Goal: Task Accomplishment & Management: Use online tool/utility

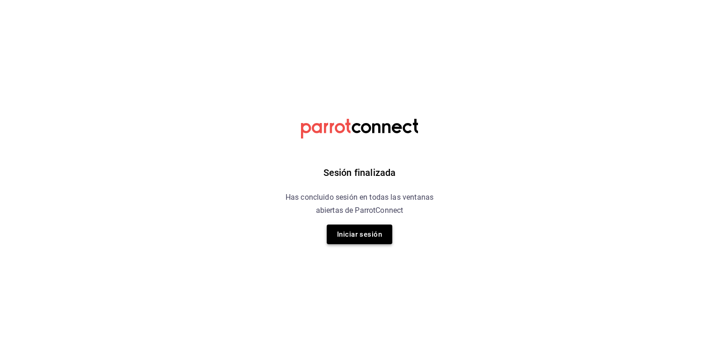
click at [368, 239] on button "Iniciar sesión" at bounding box center [360, 235] width 66 height 20
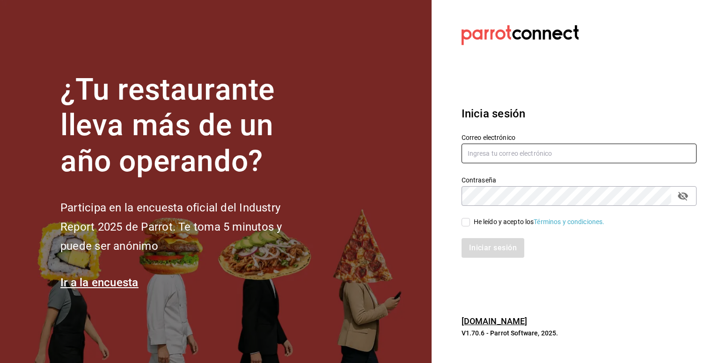
click at [491, 152] on input "text" at bounding box center [579, 154] width 235 height 20
type input "contacto@lapomadosa.mx"
click at [460, 221] on div "He leído y acepto los Términos y condiciones." at bounding box center [574, 217] width 246 height 22
click at [462, 223] on input "He leído y acepto los Términos y condiciones." at bounding box center [466, 222] width 8 height 8
checkbox input "true"
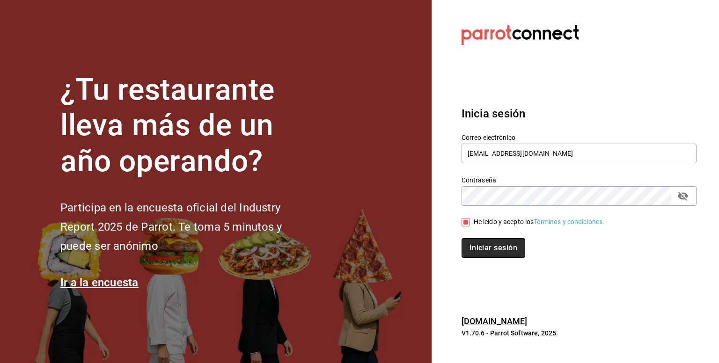
click at [476, 247] on button "Iniciar sesión" at bounding box center [494, 248] width 64 height 20
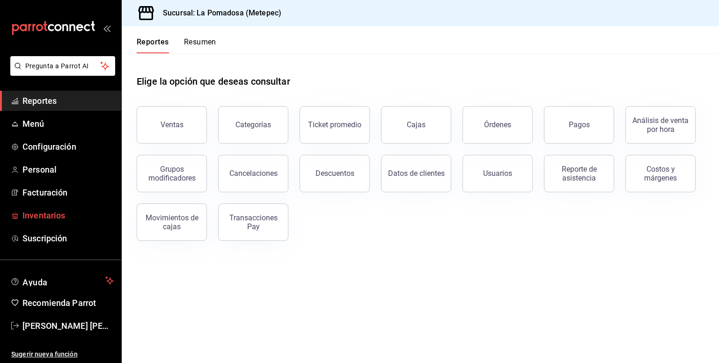
click at [52, 215] on span "Inventarios" at bounding box center [67, 215] width 91 height 13
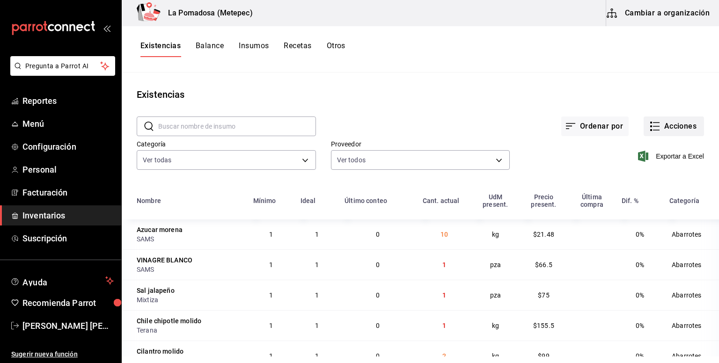
click at [657, 123] on button "Acciones" at bounding box center [674, 127] width 60 height 20
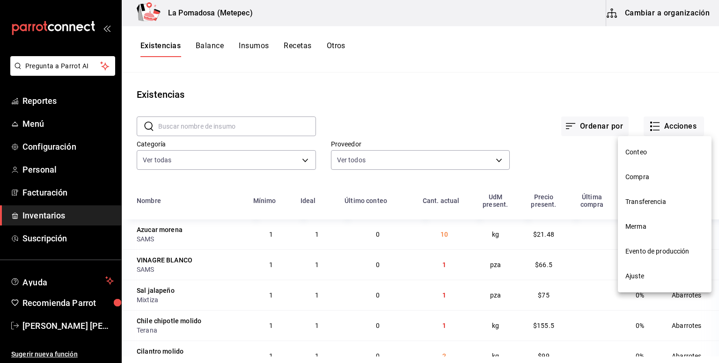
click at [648, 188] on li "Compra" at bounding box center [665, 177] width 94 height 25
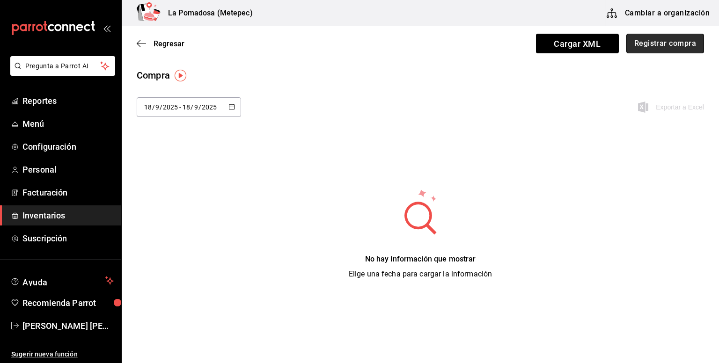
click at [654, 45] on button "Registrar compra" at bounding box center [666, 44] width 78 height 20
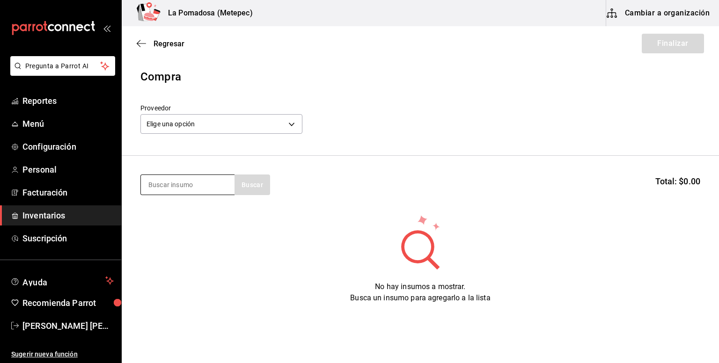
click at [208, 185] on input at bounding box center [188, 185] width 94 height 20
type input "bohe"
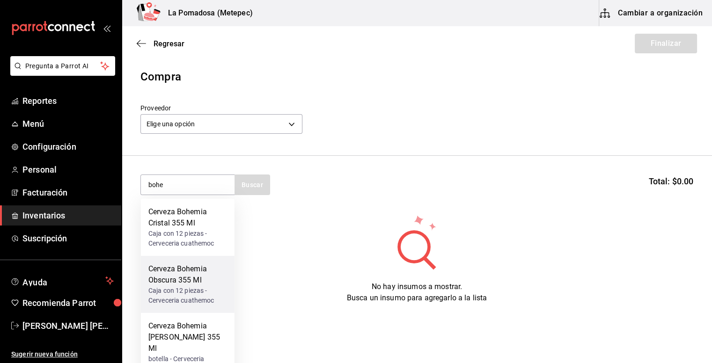
click at [193, 289] on div "Caja con 12 piezas - Cerveceria cuathemoc" at bounding box center [187, 296] width 79 height 20
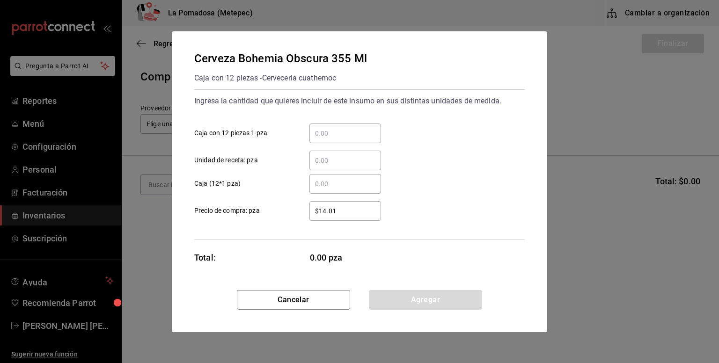
click at [360, 129] on input "​ Caja con 12 piezas 1 pza" at bounding box center [346, 133] width 72 height 11
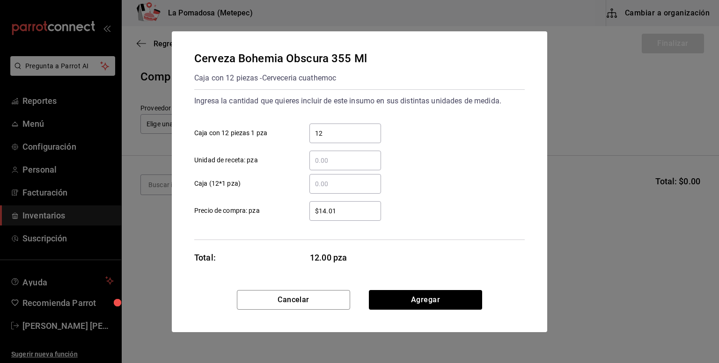
type input "12"
type input "$15.56"
click at [437, 306] on button "Agregar" at bounding box center [425, 300] width 113 height 20
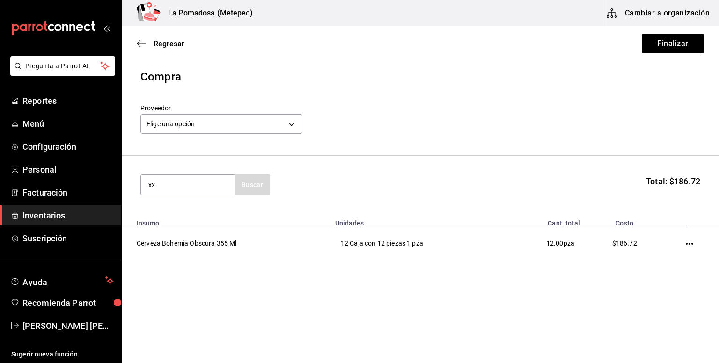
type input "x"
type input "lager"
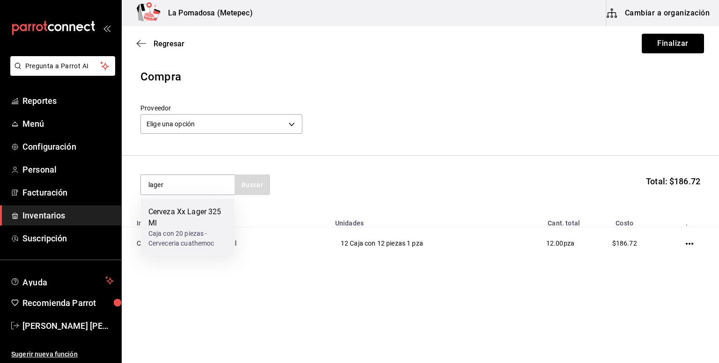
click at [180, 231] on div "Caja con 20 piezas - Cerveceria cuathemoc" at bounding box center [187, 239] width 79 height 20
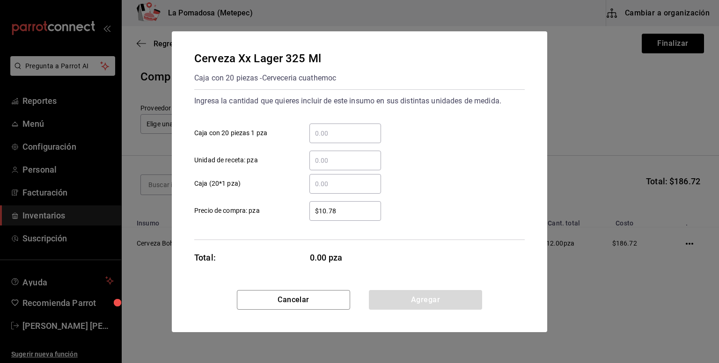
click at [319, 133] on input "​ Caja con 20 piezas 1 pza" at bounding box center [346, 133] width 72 height 11
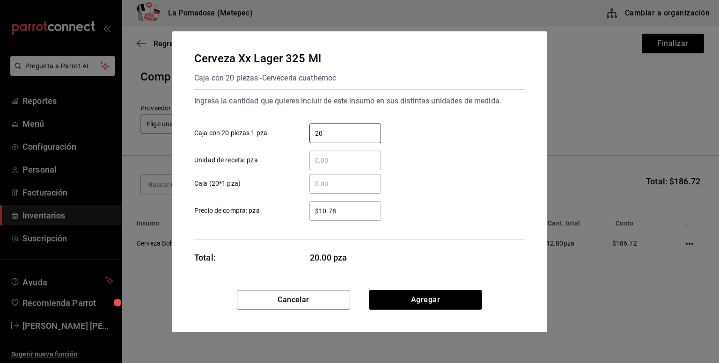
type input "20"
type input "$11.24"
click at [449, 296] on button "Agregar" at bounding box center [425, 300] width 113 height 20
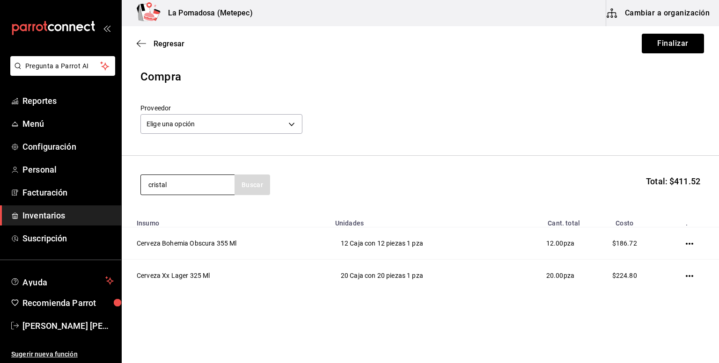
type input "cristal"
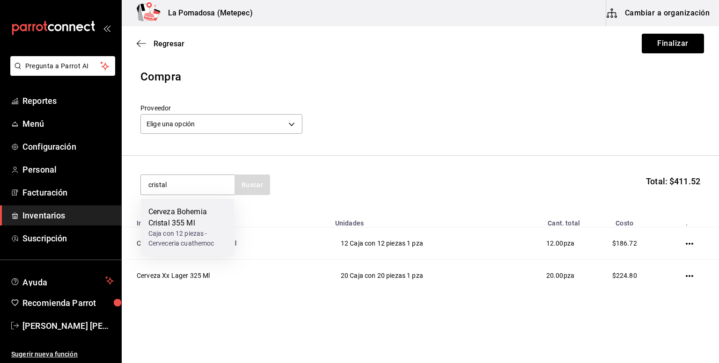
click at [200, 219] on div "Cerveza Bohemia Cristal 355 Ml" at bounding box center [187, 218] width 79 height 22
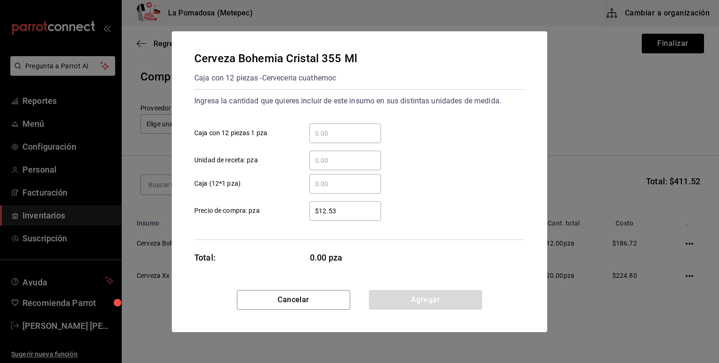
click at [352, 130] on input "​ Caja con 12 piezas 1 pza" at bounding box center [346, 133] width 72 height 11
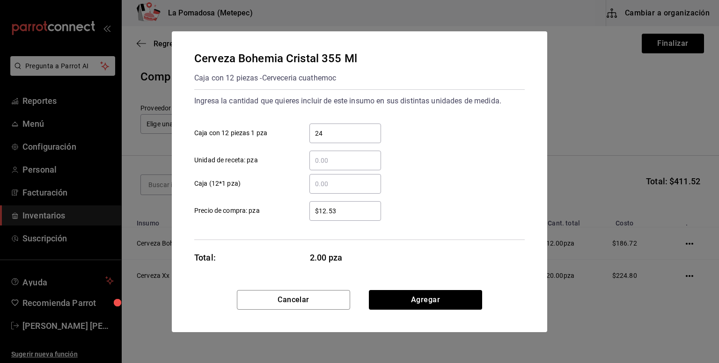
type input "24"
type input "$13.34"
click at [452, 301] on button "Agregar" at bounding box center [425, 300] width 113 height 20
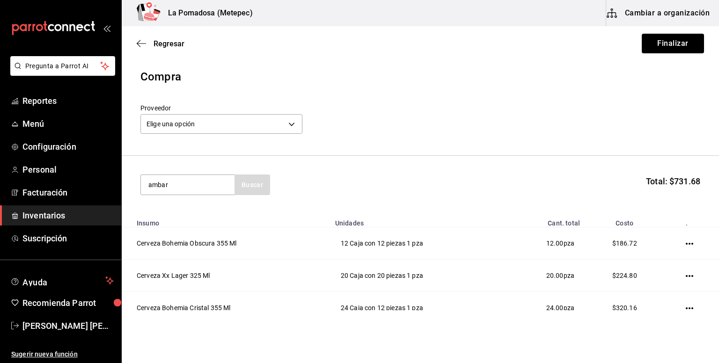
type input "ambar"
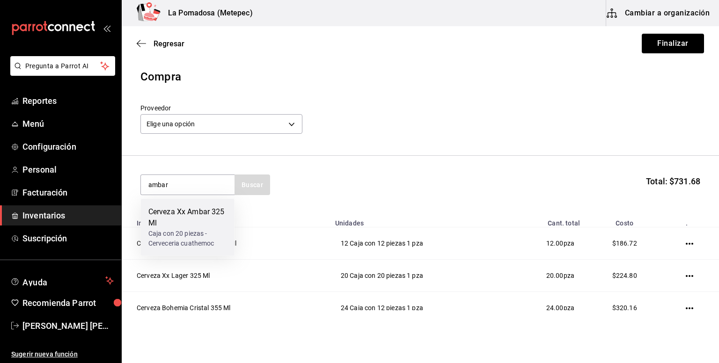
click at [212, 219] on div "Cerveza Xx Ambar 325 Ml" at bounding box center [187, 218] width 79 height 22
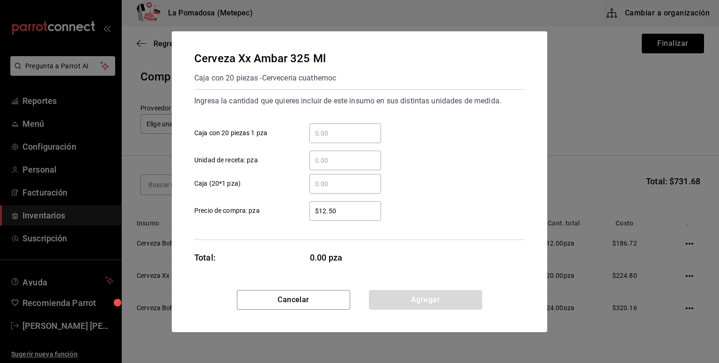
click at [333, 137] on input "​ Caja con 20 piezas 1 pza" at bounding box center [346, 133] width 72 height 11
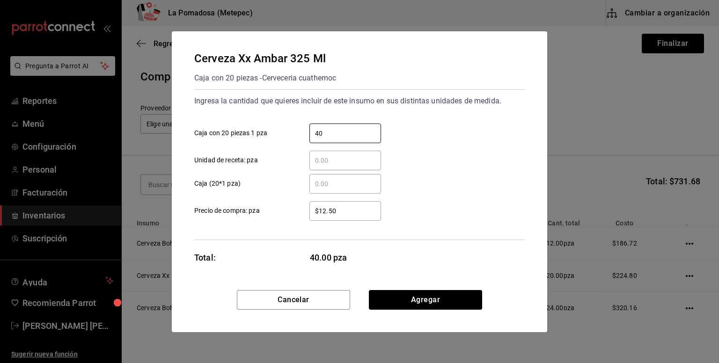
type input "40"
type input "$11.79"
click at [443, 298] on button "Agregar" at bounding box center [425, 300] width 113 height 20
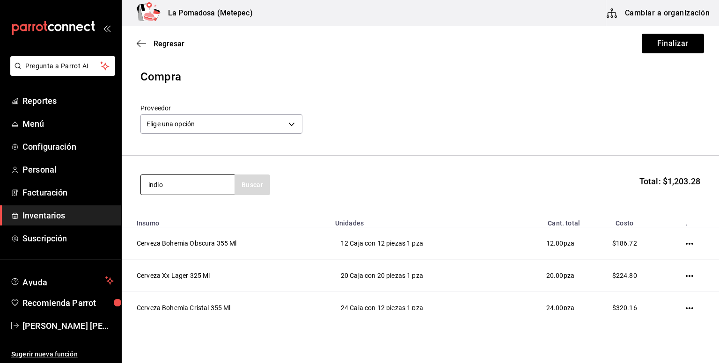
type input "indio"
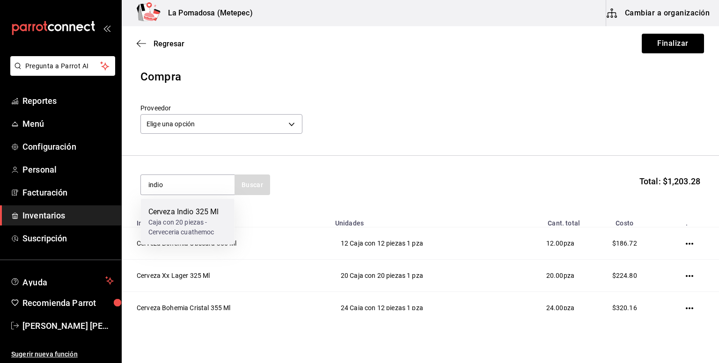
click at [206, 236] on div "Caja con 20 piezas - Cerveceria cuathemoc" at bounding box center [187, 228] width 79 height 20
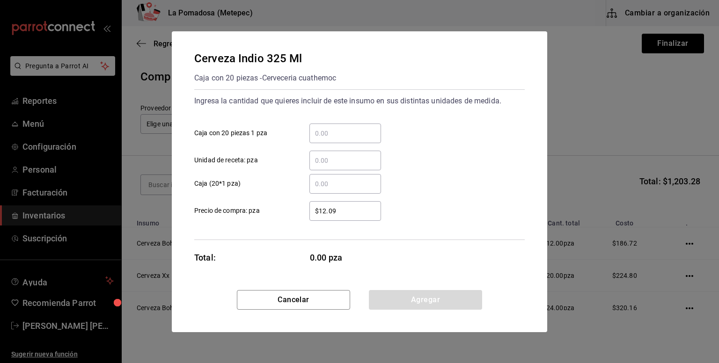
click at [360, 133] on input "​ Caja con 20 piezas 1 pza" at bounding box center [346, 133] width 72 height 11
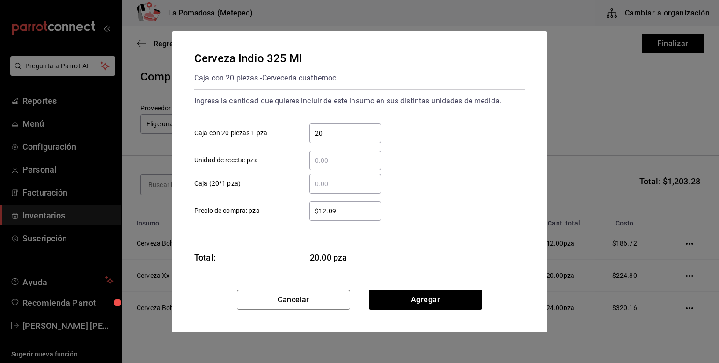
type input "20"
type input "$10.83"
click at [450, 301] on button "Agregar" at bounding box center [425, 300] width 113 height 20
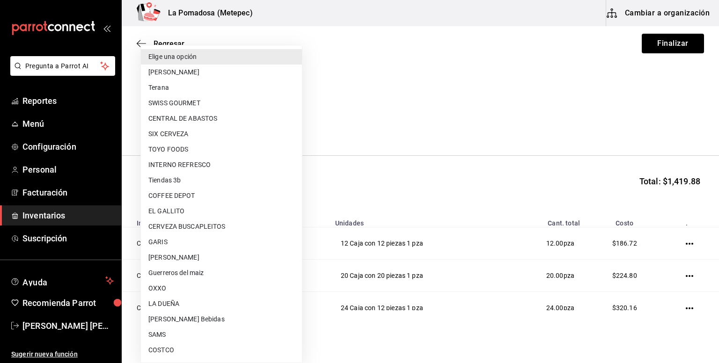
click at [197, 126] on body "Pregunta a Parrot AI Reportes Menú Configuración Personal Facturación Inventari…" at bounding box center [359, 155] width 719 height 311
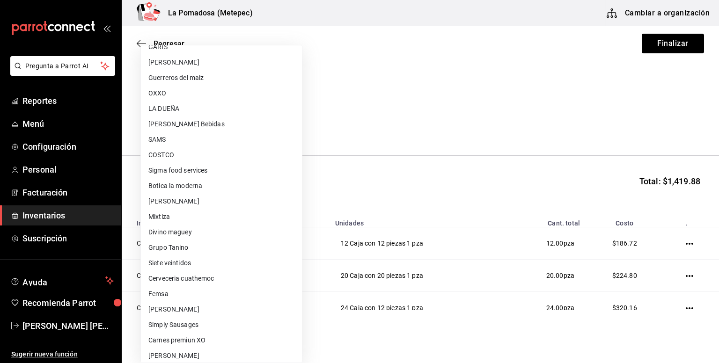
scroll to position [261, 0]
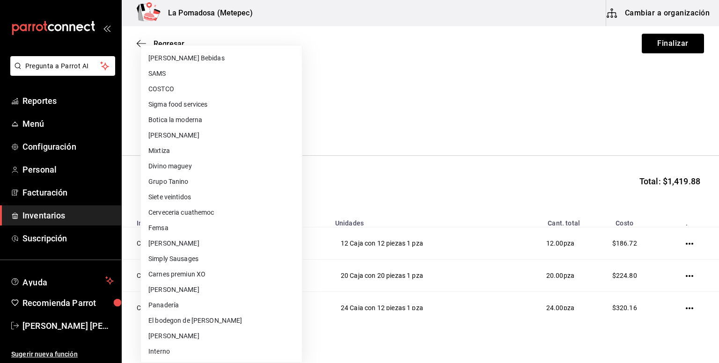
click at [235, 214] on li "Cerveceria cuathemoc" at bounding box center [221, 212] width 161 height 15
type input "e8cba0a5-7f23-4beb-a88f-dc61819e400f"
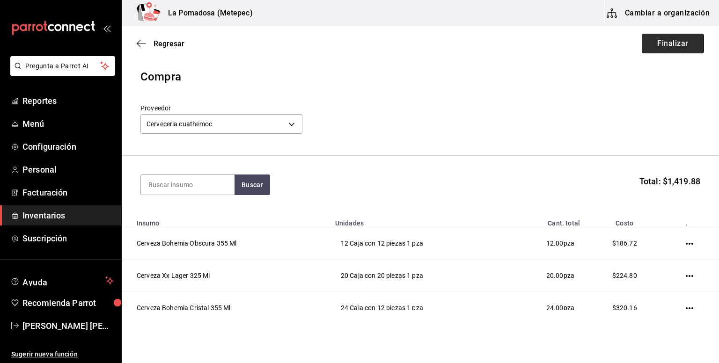
click at [658, 47] on button "Finalizar" at bounding box center [673, 44] width 62 height 20
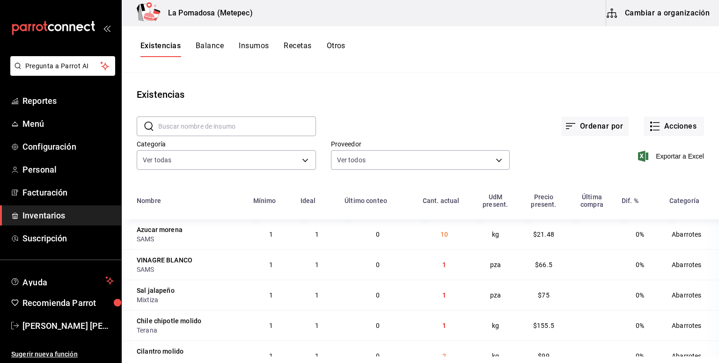
drag, startPoint x: 551, startPoint y: 103, endPoint x: 561, endPoint y: 57, distance: 47.4
click at [551, 103] on div "Ordenar por Acciones" at bounding box center [510, 119] width 388 height 35
click at [663, 123] on button "Acciones" at bounding box center [674, 127] width 60 height 20
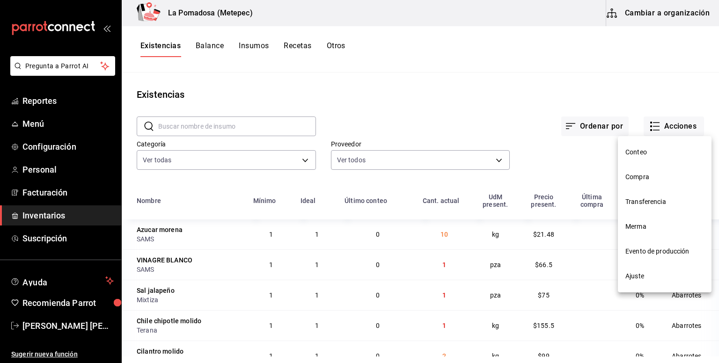
click at [675, 174] on span "Compra" at bounding box center [665, 177] width 79 height 10
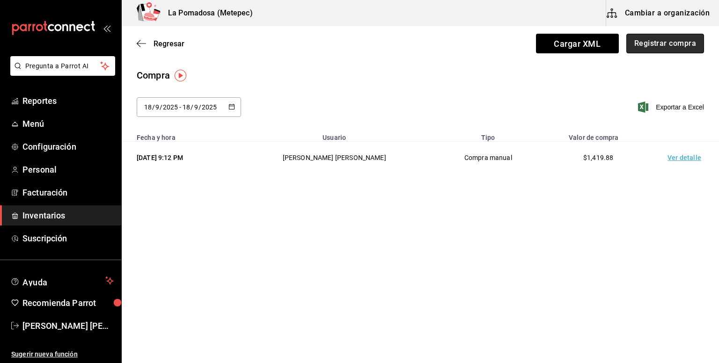
click at [690, 49] on button "Registrar compra" at bounding box center [666, 44] width 78 height 20
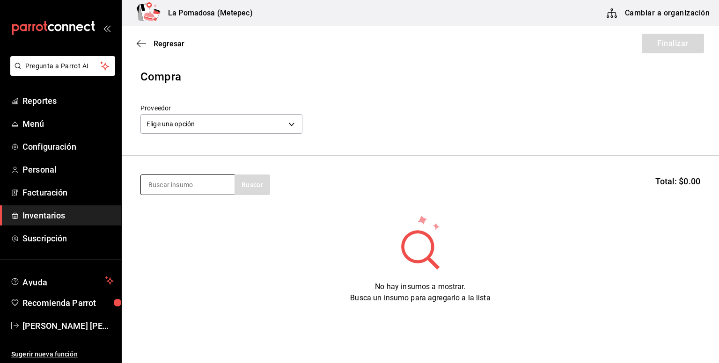
click at [211, 182] on input at bounding box center [188, 185] width 94 height 20
type input "Aguaca"
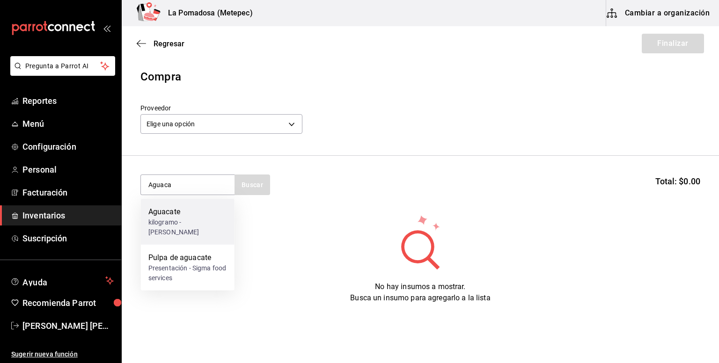
click at [198, 212] on div "Aguacate" at bounding box center [187, 212] width 79 height 11
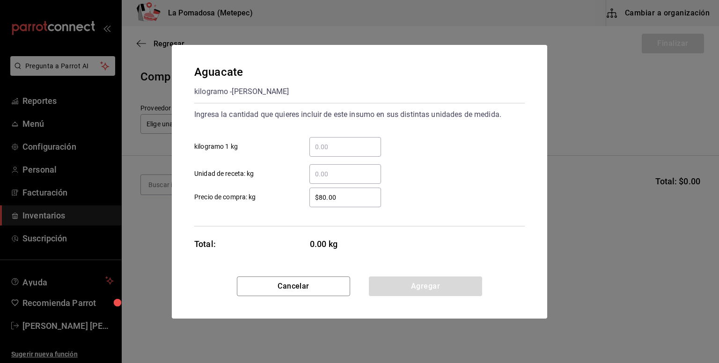
click at [334, 150] on input "​ kilogramo 1 kg" at bounding box center [346, 146] width 72 height 11
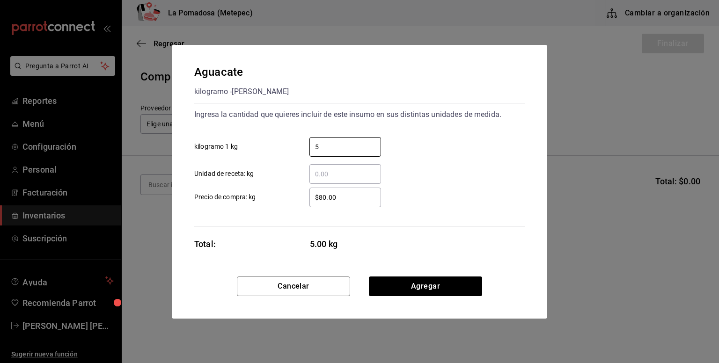
type input "5"
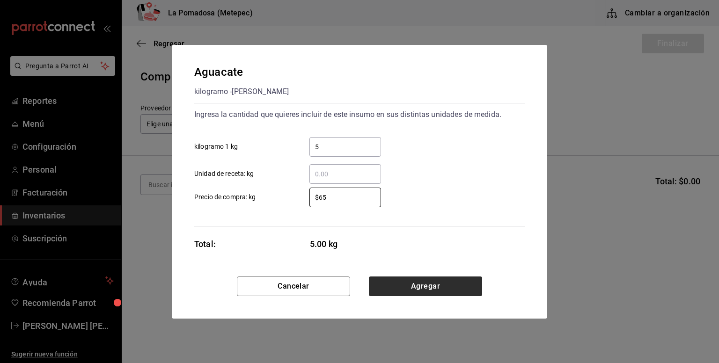
type input "$65"
click at [434, 283] on button "Agregar" at bounding box center [425, 287] width 113 height 20
click at [434, 283] on main "Regresar Finalizar Compra Proveedor Elige una opción default Buscar Total: $0.0…" at bounding box center [421, 180] width 598 height 308
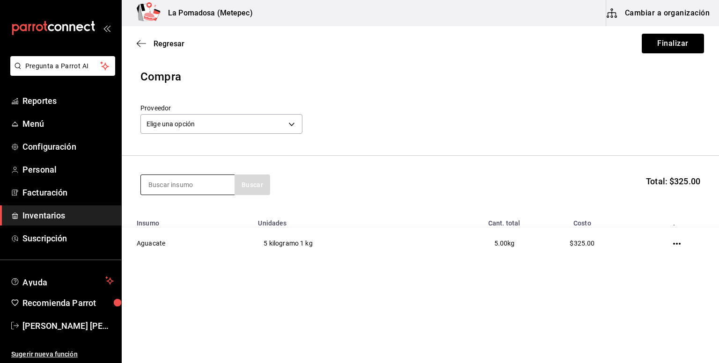
click at [202, 185] on input at bounding box center [188, 185] width 94 height 20
type input "blue"
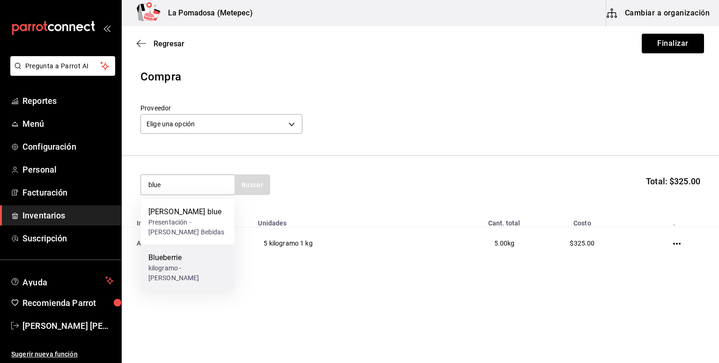
click at [184, 279] on div "kilogramo - [PERSON_NAME]" at bounding box center [187, 274] width 79 height 20
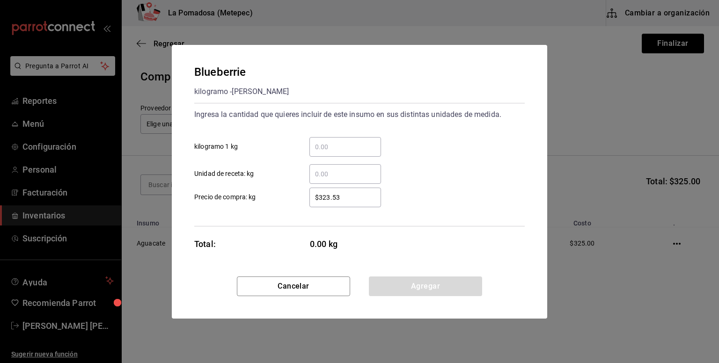
click at [344, 146] on input "​ kilogramo 1 kg" at bounding box center [346, 146] width 72 height 11
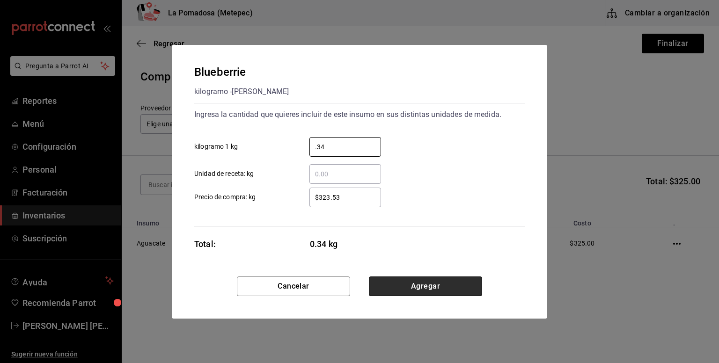
type input "0.34"
click at [406, 283] on button "Agregar" at bounding box center [425, 287] width 113 height 20
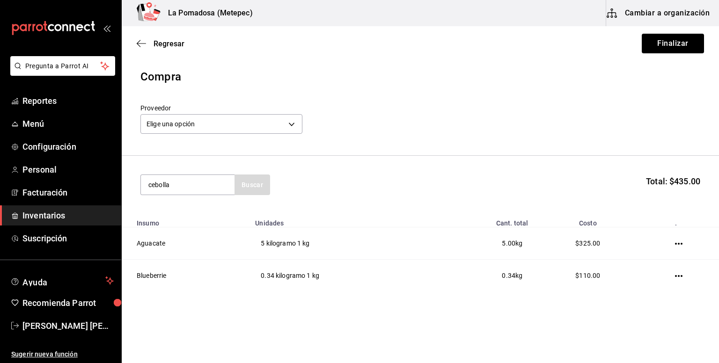
type input "cebolla"
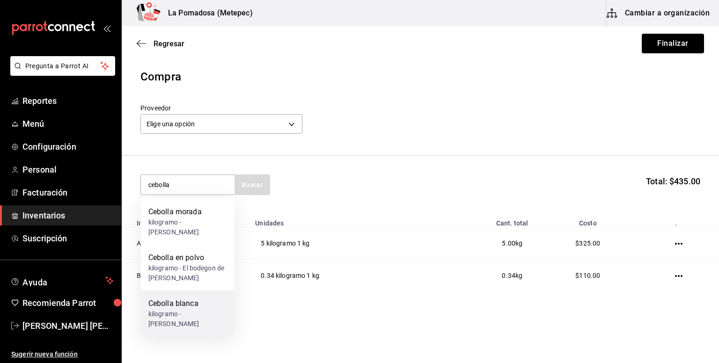
click at [212, 318] on div "kilogramo - [PERSON_NAME]" at bounding box center [187, 320] width 79 height 20
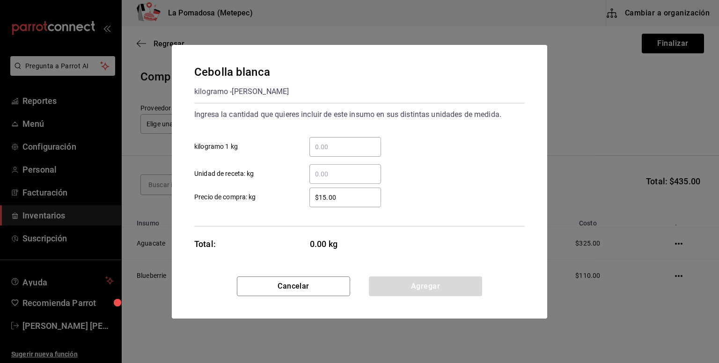
click at [348, 146] on input "​ kilogramo 1 kg" at bounding box center [346, 146] width 72 height 11
type input "8"
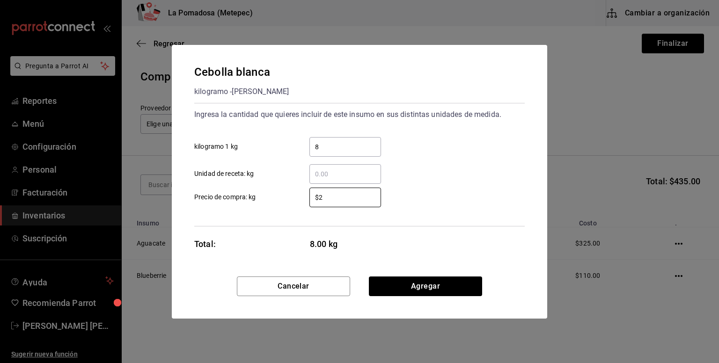
type input "$22"
click at [445, 285] on button "Agregar" at bounding box center [425, 287] width 113 height 20
click at [445, 285] on td "0.34 kg" at bounding box center [484, 276] width 99 height 32
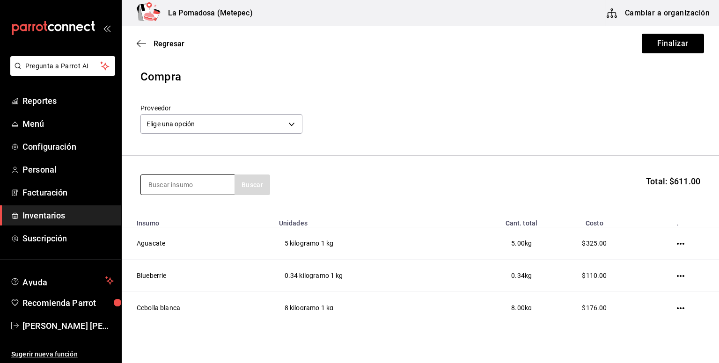
click at [215, 184] on input at bounding box center [188, 185] width 94 height 20
type input "morada"
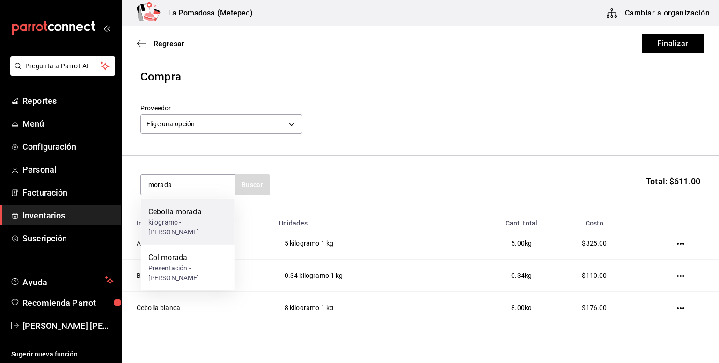
click at [198, 229] on div "kilogramo - [PERSON_NAME]" at bounding box center [187, 228] width 79 height 20
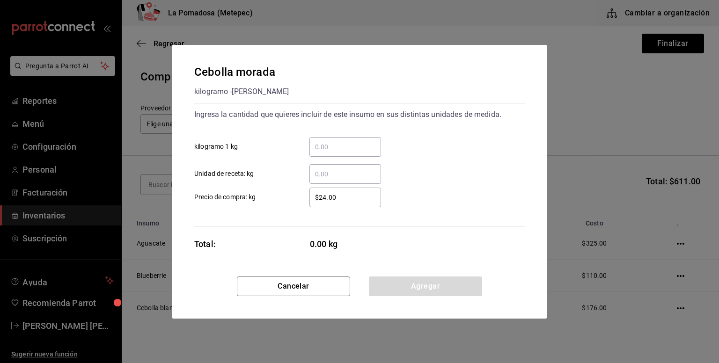
click at [337, 145] on input "​ kilogramo 1 kg" at bounding box center [346, 146] width 72 height 11
type input "1"
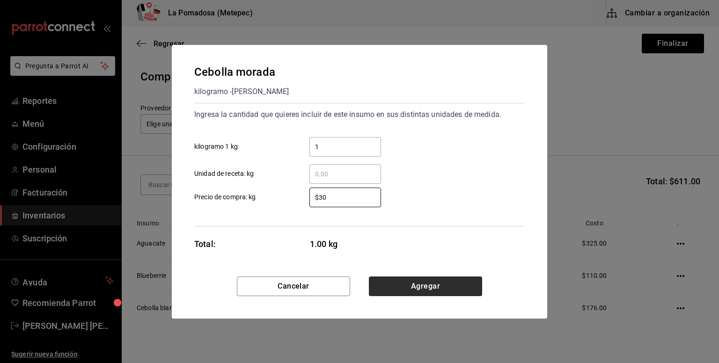
type input "$30"
click at [461, 290] on button "Agregar" at bounding box center [425, 287] width 113 height 20
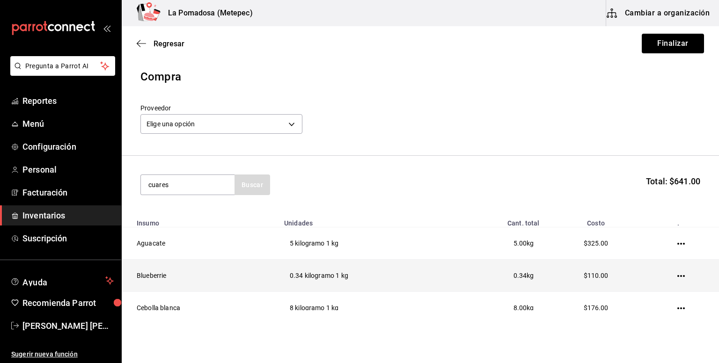
type input "cuares"
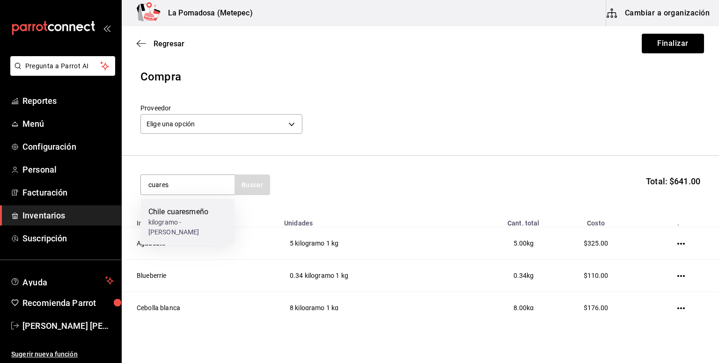
click at [186, 224] on div "kilogramo - [PERSON_NAME]" at bounding box center [187, 228] width 79 height 20
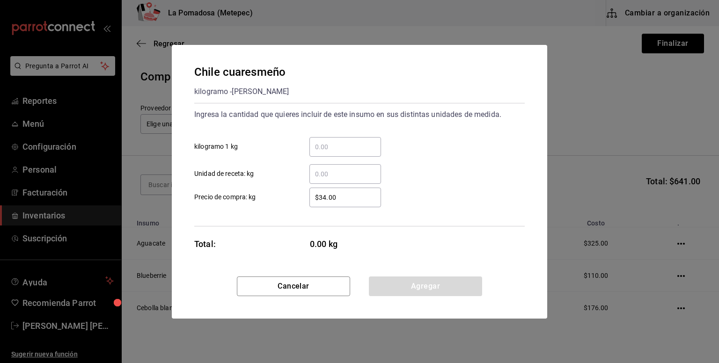
click at [341, 148] on input "​ kilogramo 1 kg" at bounding box center [346, 146] width 72 height 11
type input "4"
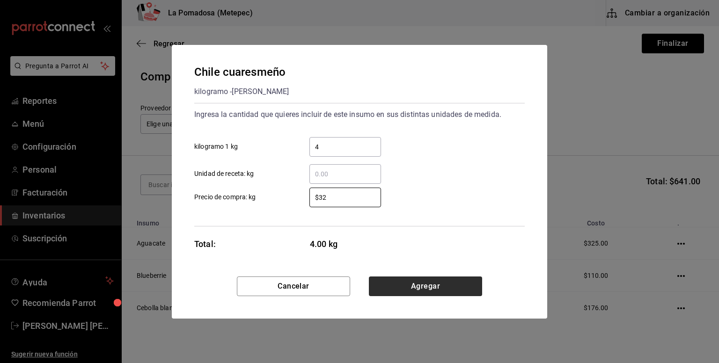
type input "$32"
click at [438, 284] on button "Agregar" at bounding box center [425, 287] width 113 height 20
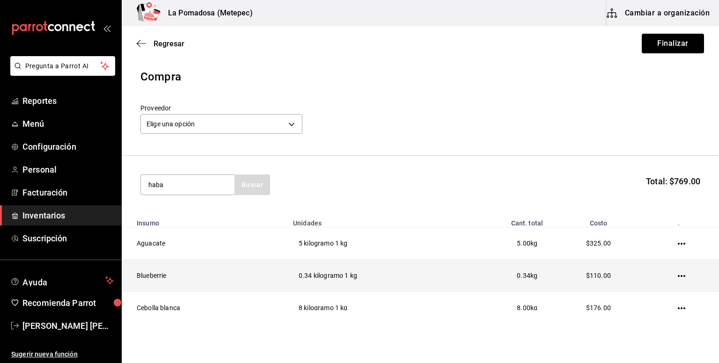
type input "haba"
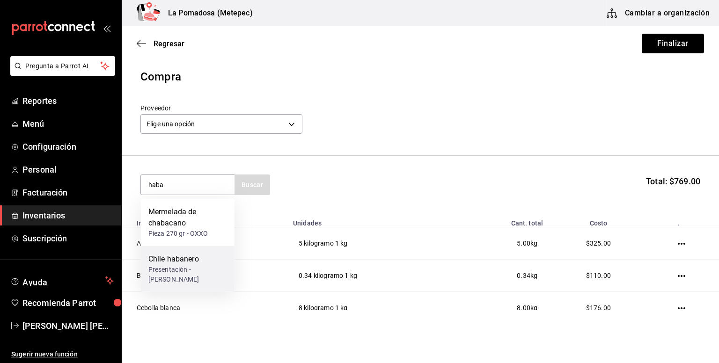
click at [210, 274] on div "Presentación - [PERSON_NAME]" at bounding box center [187, 275] width 79 height 20
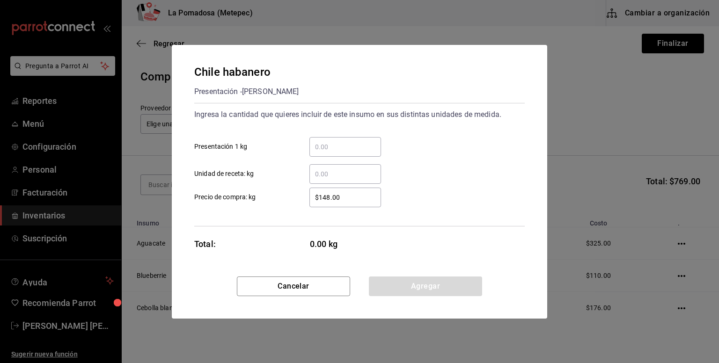
click at [339, 146] on input "​ Presentación 1 kg" at bounding box center [346, 146] width 72 height 11
type input "0.5"
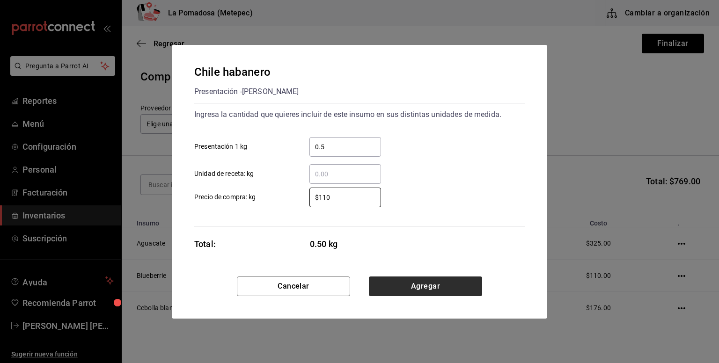
type input "$110"
click at [437, 278] on button "Agregar" at bounding box center [425, 287] width 113 height 20
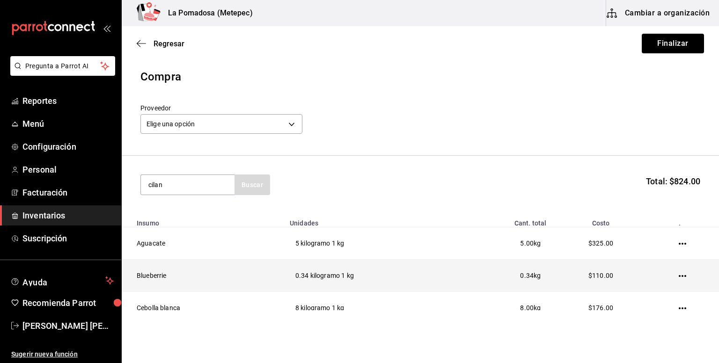
type input "cilan"
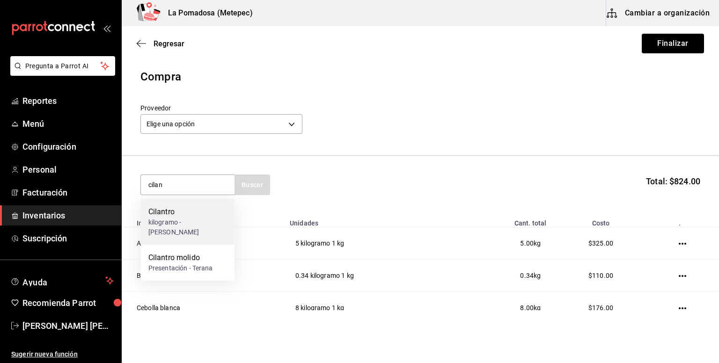
click at [205, 222] on div "kilogramo - [PERSON_NAME]" at bounding box center [187, 228] width 79 height 20
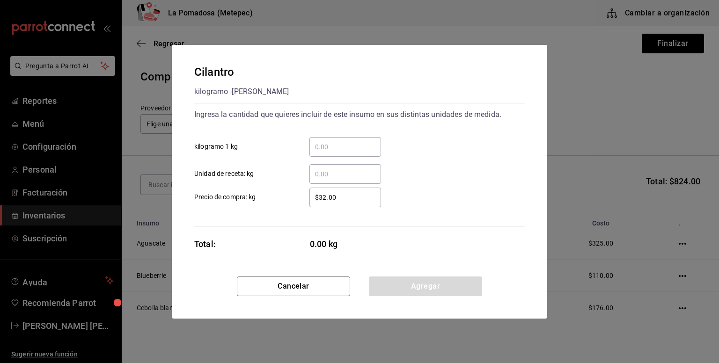
click at [333, 153] on div "​" at bounding box center [346, 147] width 72 height 20
click at [333, 153] on input "​ kilogramo 1 kg" at bounding box center [346, 146] width 72 height 11
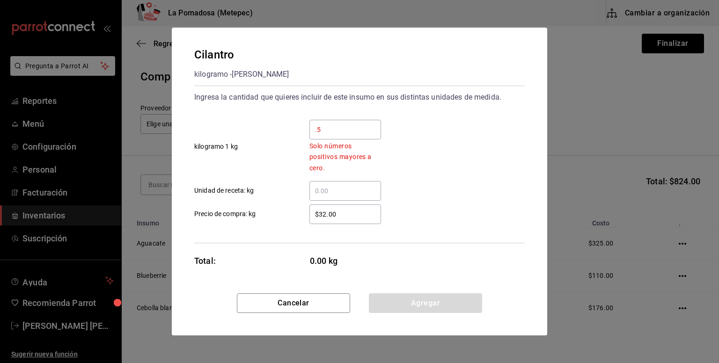
type input "0.5"
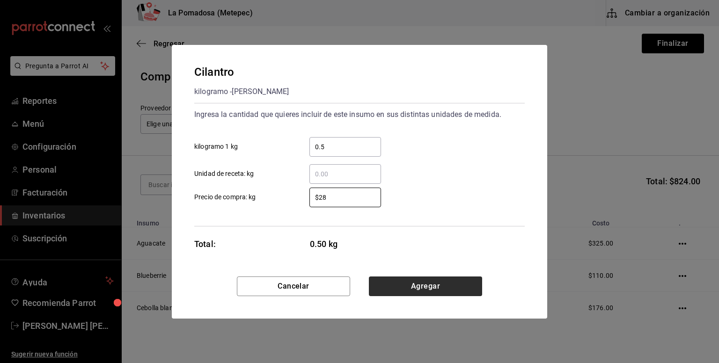
type input "$28"
click at [453, 282] on button "Agregar" at bounding box center [425, 287] width 113 height 20
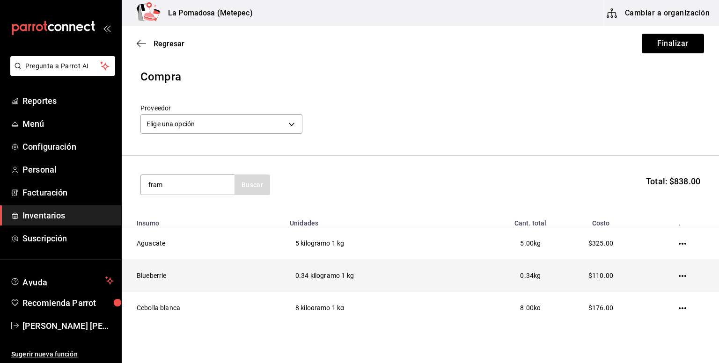
type input "fram"
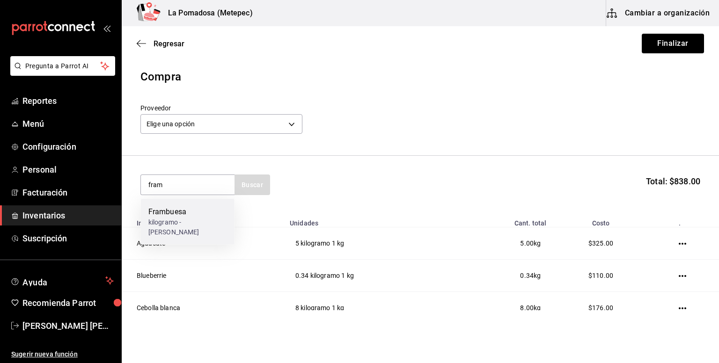
click at [208, 222] on div "kilogramo - [PERSON_NAME]" at bounding box center [187, 228] width 79 height 20
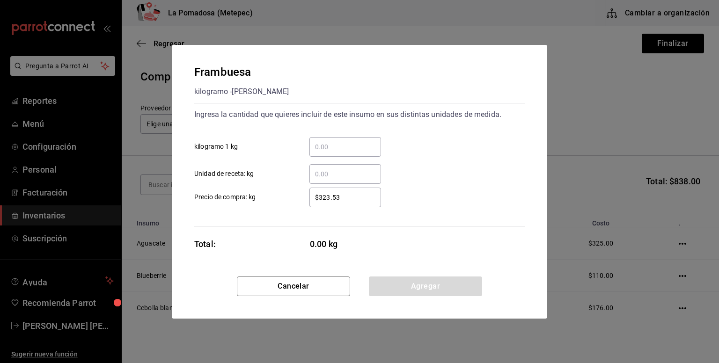
click at [323, 145] on input "​ kilogramo 1 kg" at bounding box center [346, 146] width 72 height 11
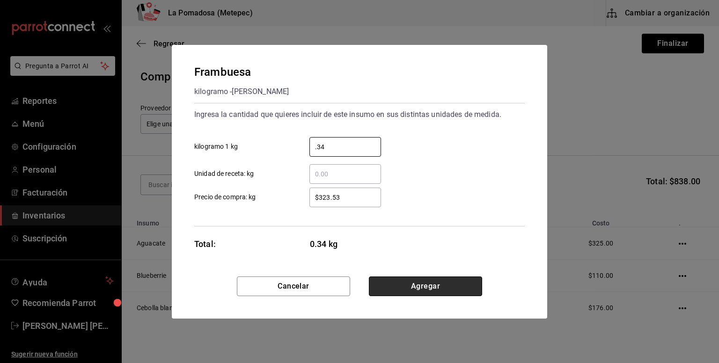
type input "0.34"
click at [419, 283] on button "Agregar" at bounding box center [425, 287] width 113 height 20
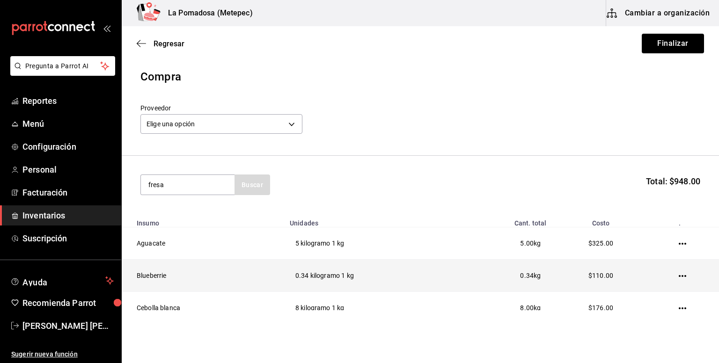
type input "fresa"
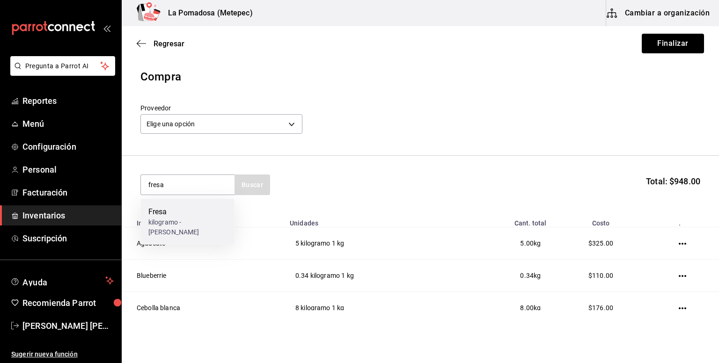
click at [183, 214] on div "Fresa" at bounding box center [187, 212] width 79 height 11
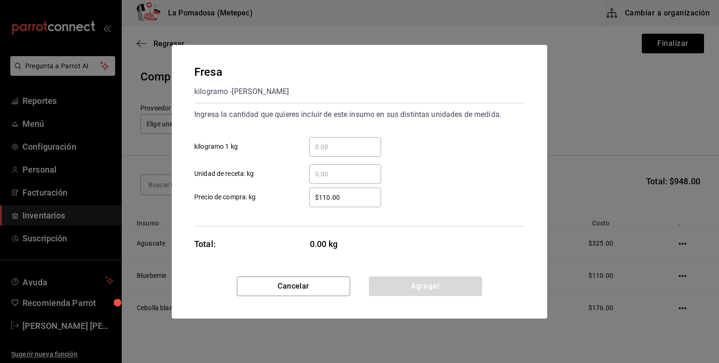
click at [341, 145] on input "​ kilogramo 1 kg" at bounding box center [346, 146] width 72 height 11
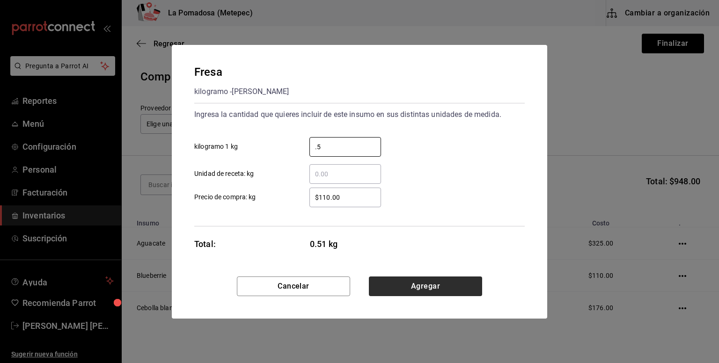
type input "."
type input "1"
type input "$150"
click at [434, 289] on button "Agregar" at bounding box center [425, 287] width 113 height 20
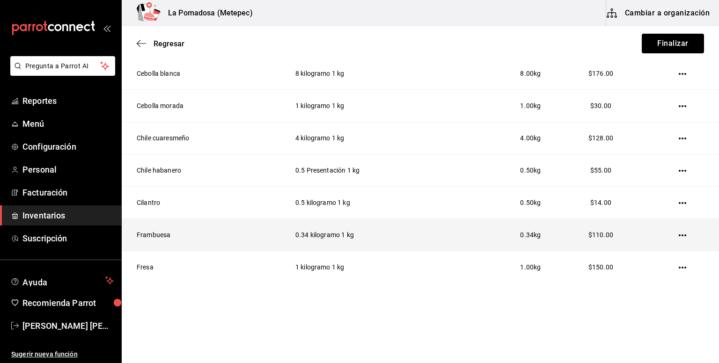
scroll to position [237, 0]
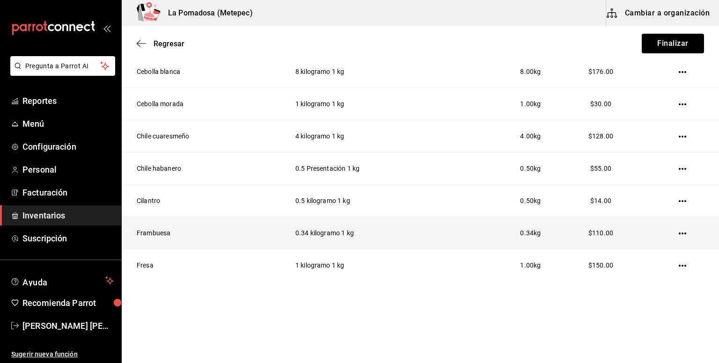
click at [679, 231] on icon "button" at bounding box center [682, 233] width 7 height 7
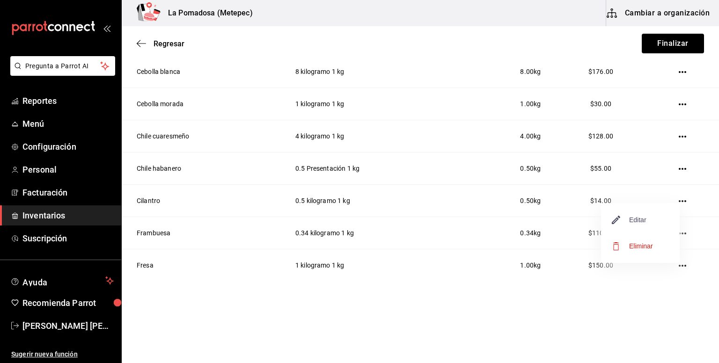
click at [635, 220] on span "Editar" at bounding box center [630, 220] width 34 height 11
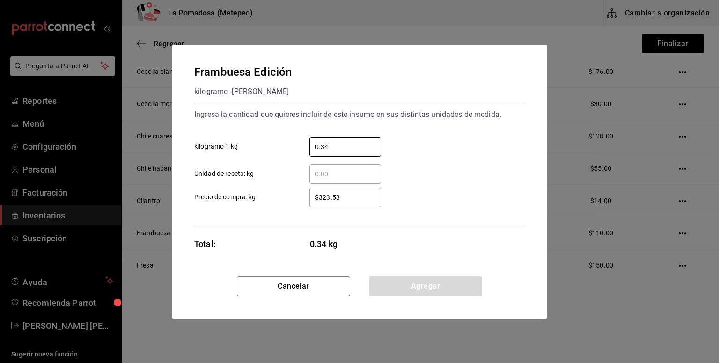
drag, startPoint x: 365, startPoint y: 149, endPoint x: 256, endPoint y: 149, distance: 109.1
click at [259, 149] on label "0.34 ​ kilogramo 1 kg" at bounding box center [287, 147] width 187 height 20
type input "0.51"
click at [419, 281] on button "Agregar" at bounding box center [425, 287] width 113 height 20
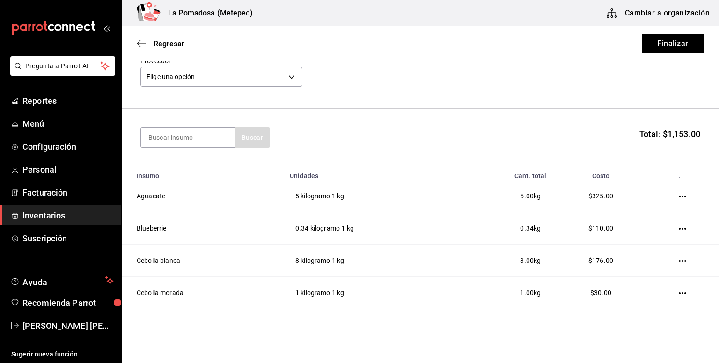
scroll to position [0, 0]
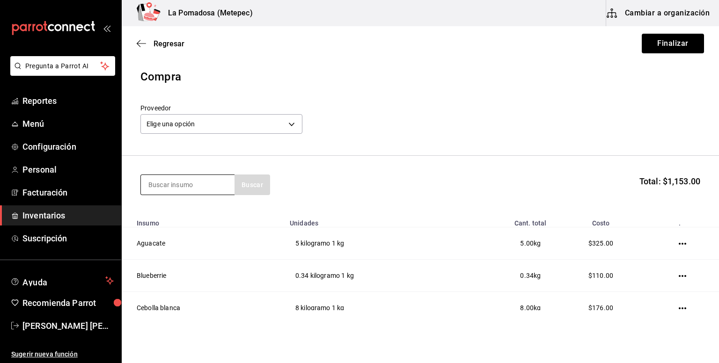
click at [201, 188] on input at bounding box center [188, 185] width 94 height 20
type input "higo"
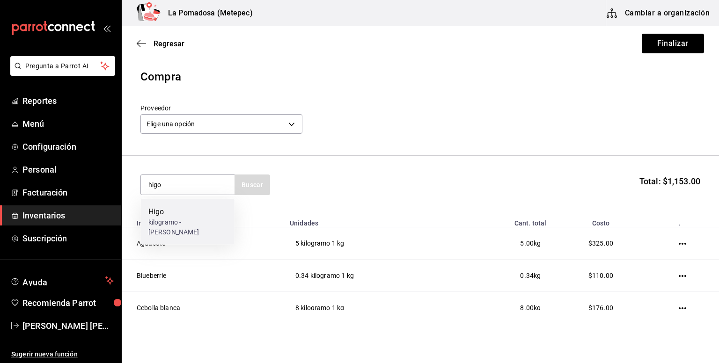
click at [184, 218] on div "kilogramo - [PERSON_NAME]" at bounding box center [187, 228] width 79 height 20
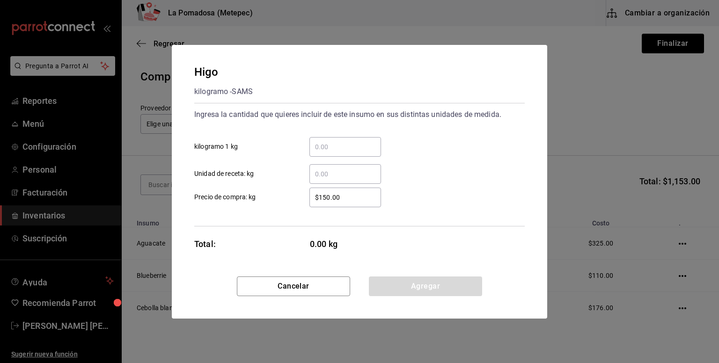
click at [340, 151] on input "​ kilogramo 1 kg" at bounding box center [346, 146] width 72 height 11
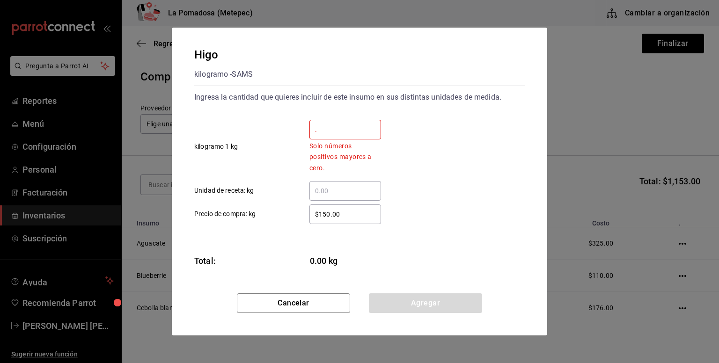
type input ".5"
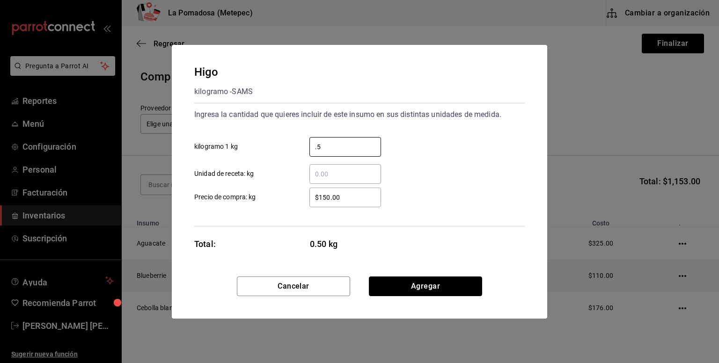
click at [437, 281] on button "Agregar" at bounding box center [425, 287] width 113 height 20
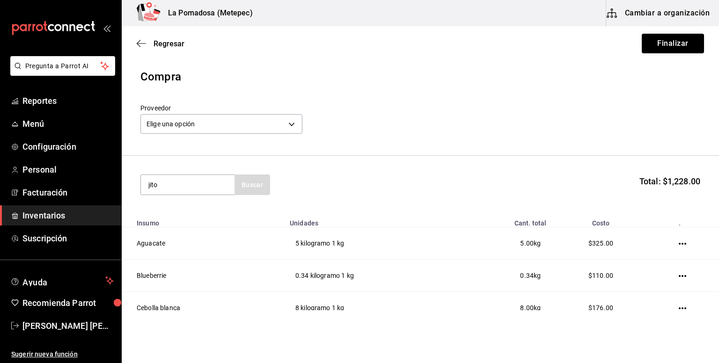
type input "jito"
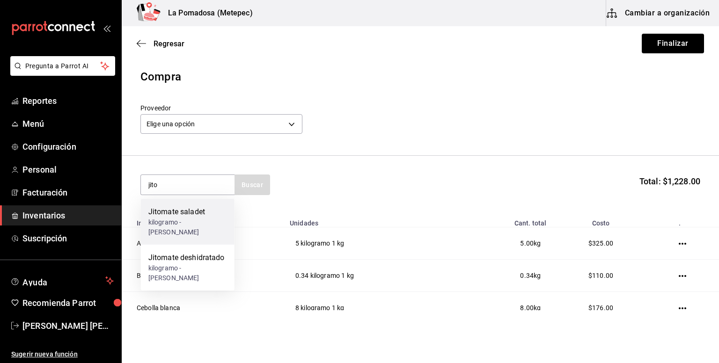
click at [193, 211] on div "Jitomate saladet" at bounding box center [187, 212] width 79 height 11
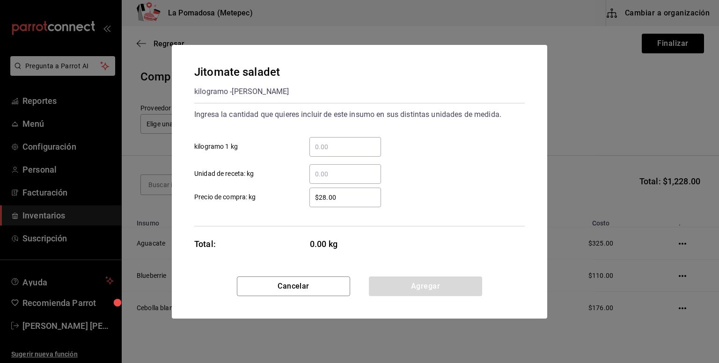
click at [338, 147] on input "​ kilogramo 1 kg" at bounding box center [346, 146] width 72 height 11
type input "10"
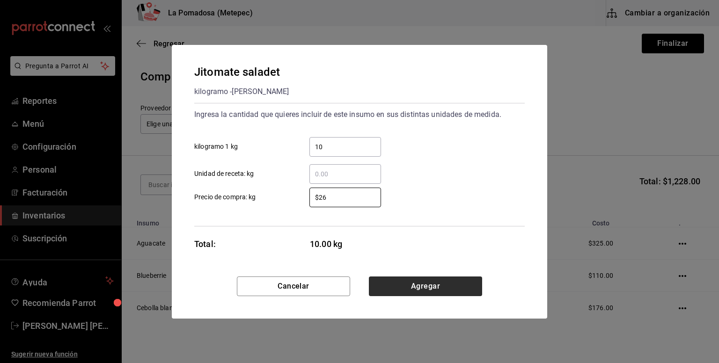
type input "$26"
click at [440, 286] on button "Agregar" at bounding box center [425, 287] width 113 height 20
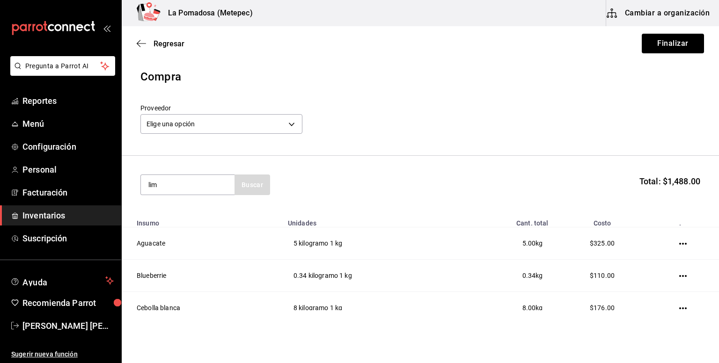
type input "lim"
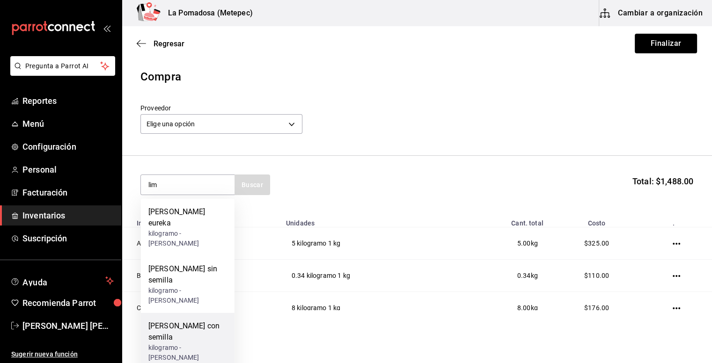
click at [198, 343] on div "kilogramo - [PERSON_NAME]" at bounding box center [187, 353] width 79 height 20
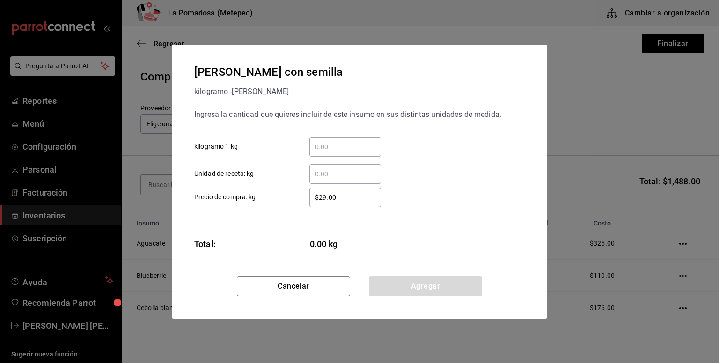
click at [336, 144] on input "​ kilogramo 1 kg" at bounding box center [346, 146] width 72 height 11
type input "8"
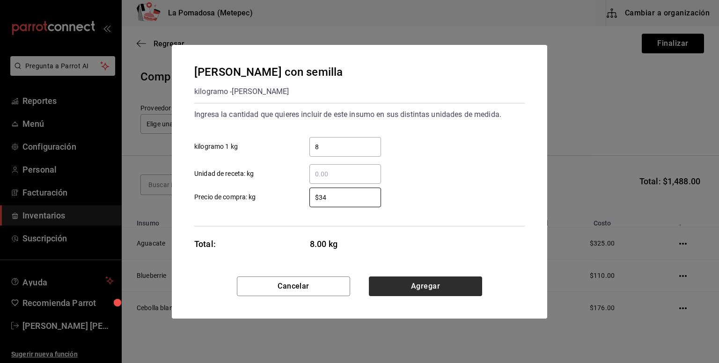
type input "$34"
click at [459, 280] on button "Agregar" at bounding box center [425, 287] width 113 height 20
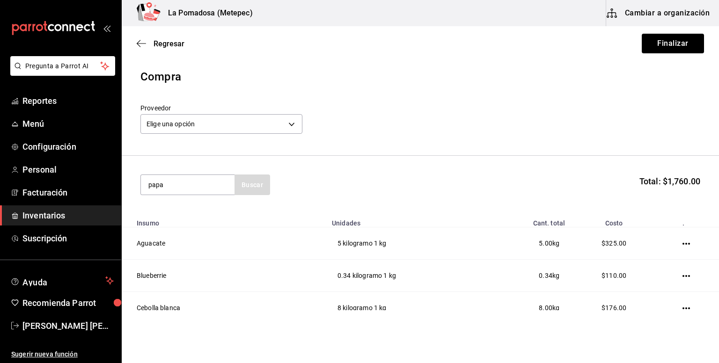
type input "papa"
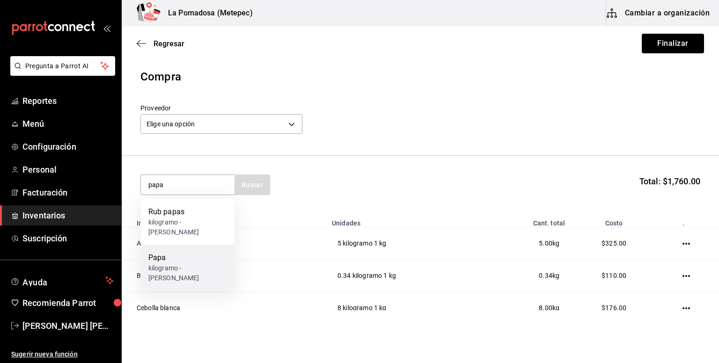
click at [207, 264] on div "kilogramo - [PERSON_NAME]" at bounding box center [187, 274] width 79 height 20
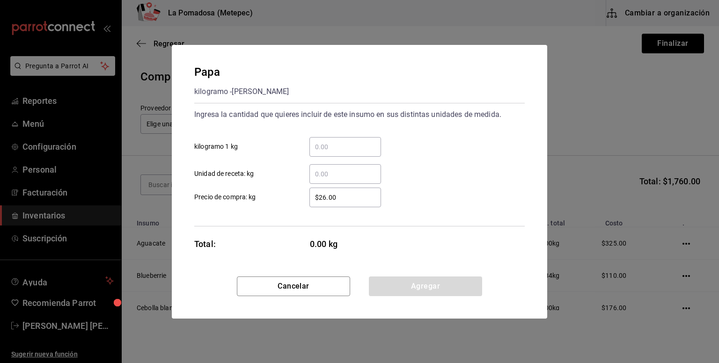
click at [332, 150] on input "​ kilogramo 1 kg" at bounding box center [346, 146] width 72 height 11
type input "12"
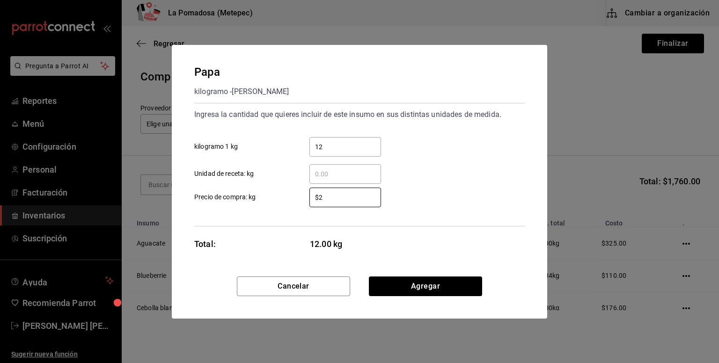
type input "$22"
click at [431, 289] on button "Agregar" at bounding box center [425, 287] width 113 height 20
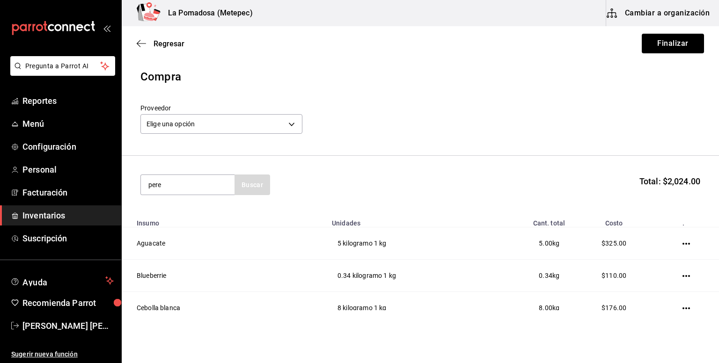
type input "pere"
click at [199, 185] on input "pere" at bounding box center [188, 185] width 94 height 20
click at [189, 187] on input "pere" at bounding box center [188, 185] width 94 height 20
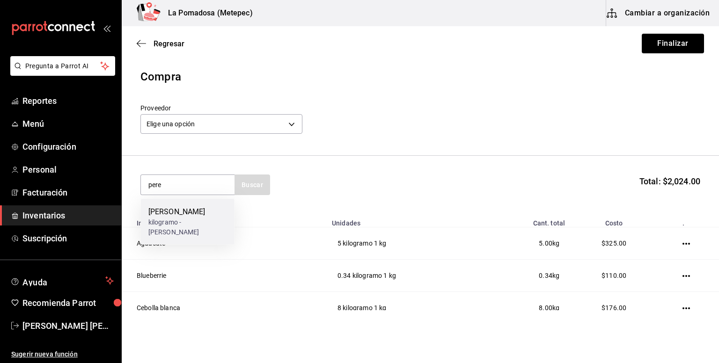
click at [215, 225] on div "kilogramo - [PERSON_NAME]" at bounding box center [187, 228] width 79 height 20
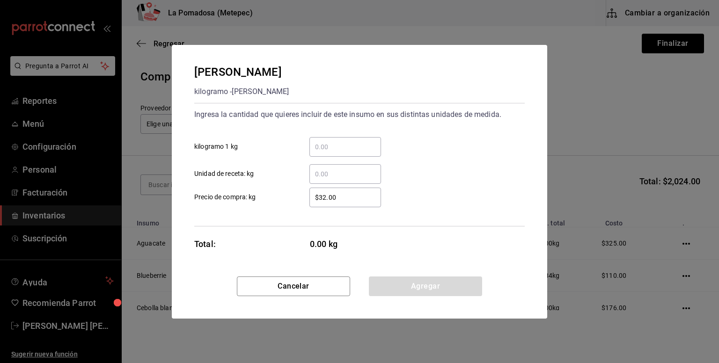
click at [362, 144] on input "​ kilogramo 1 kg" at bounding box center [346, 146] width 72 height 11
type input "0.25"
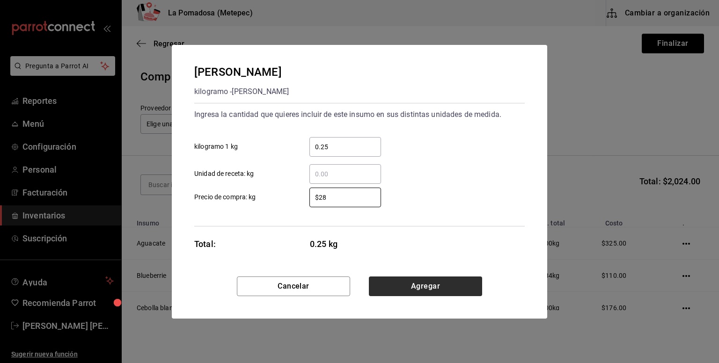
type input "$28"
click at [458, 289] on button "Agregar" at bounding box center [425, 287] width 113 height 20
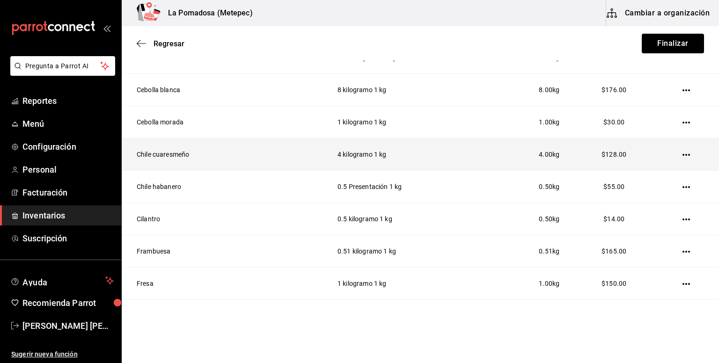
scroll to position [86, 0]
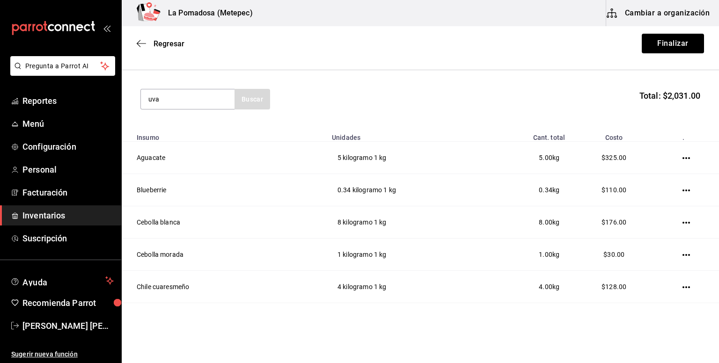
type input "uva"
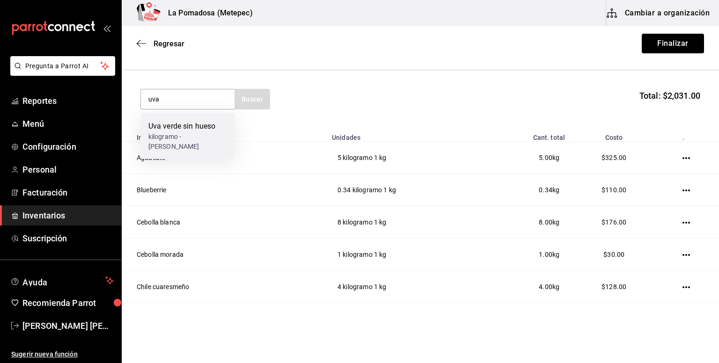
click at [193, 134] on div "kilogramo - [PERSON_NAME]" at bounding box center [187, 142] width 79 height 20
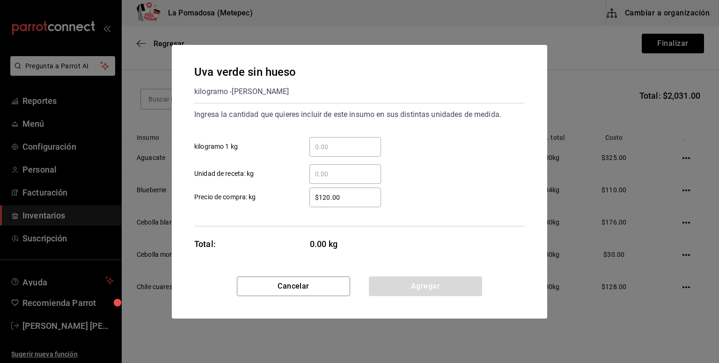
click at [323, 141] on input "​ kilogramo 1 kg" at bounding box center [346, 146] width 72 height 11
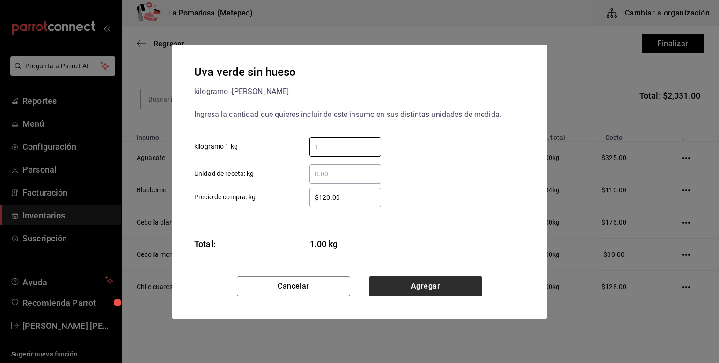
type input "1"
click at [415, 282] on button "Agregar" at bounding box center [425, 287] width 113 height 20
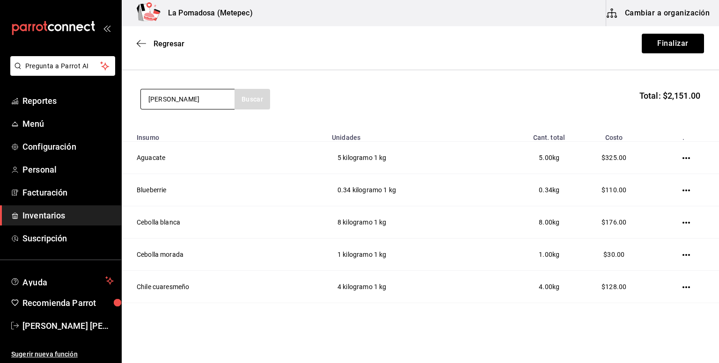
type input "[PERSON_NAME]"
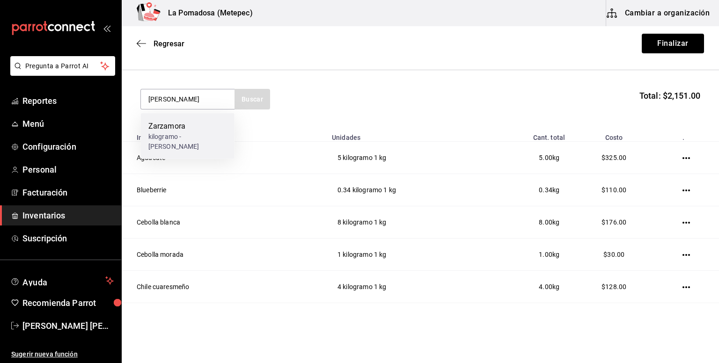
click at [185, 146] on div "kilogramo - [PERSON_NAME]" at bounding box center [187, 142] width 79 height 20
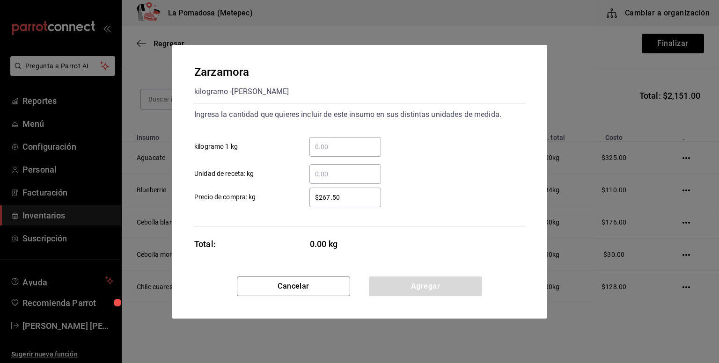
click at [336, 146] on input "​ kilogramo 1 kg" at bounding box center [346, 146] width 72 height 11
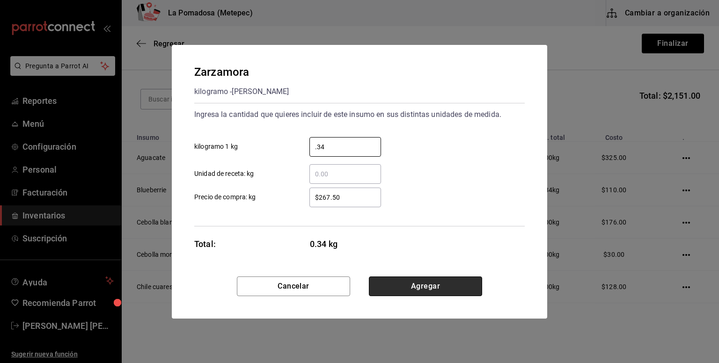
type input "0.34"
click at [425, 283] on button "Agregar" at bounding box center [425, 287] width 113 height 20
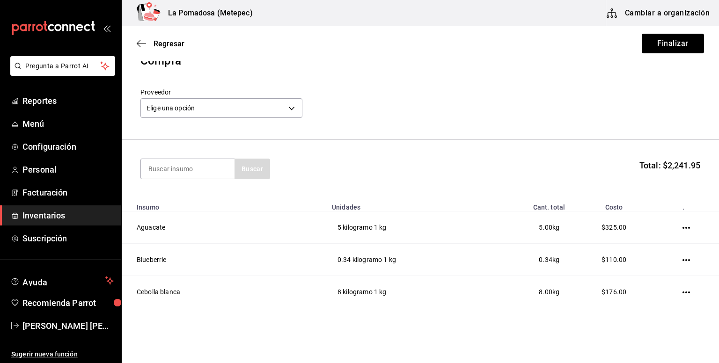
scroll to position [0, 0]
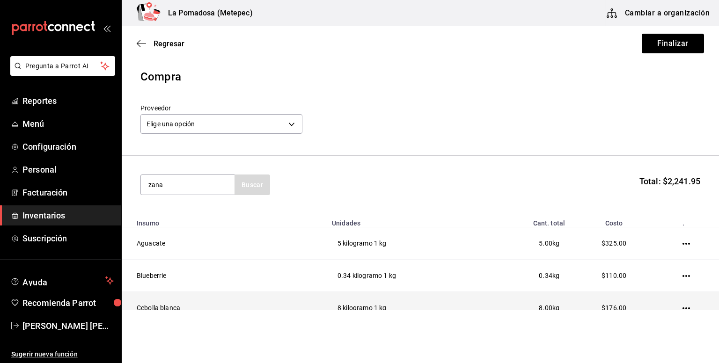
type input "zana"
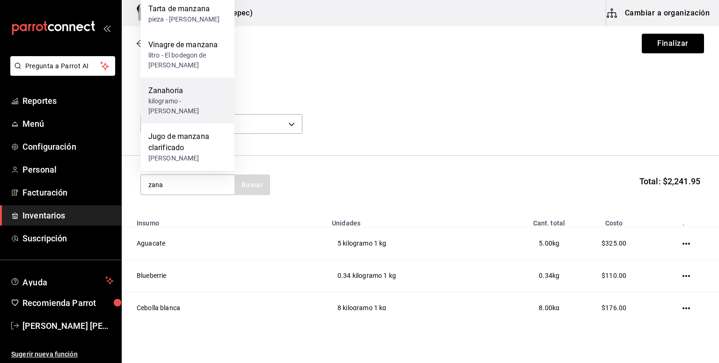
click at [193, 99] on div "kilogramo - [PERSON_NAME]" at bounding box center [187, 106] width 79 height 20
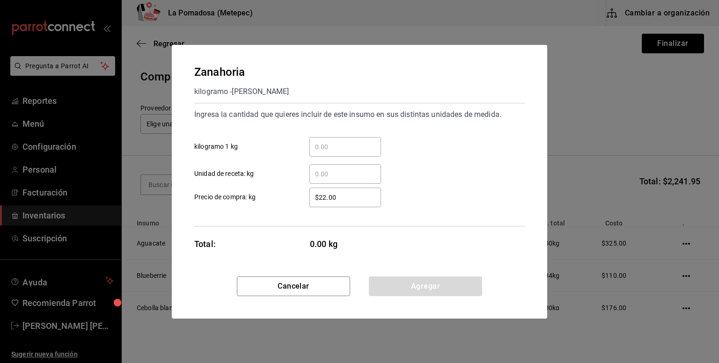
click at [339, 147] on input "​ kilogramo 1 kg" at bounding box center [346, 146] width 72 height 11
type input "1"
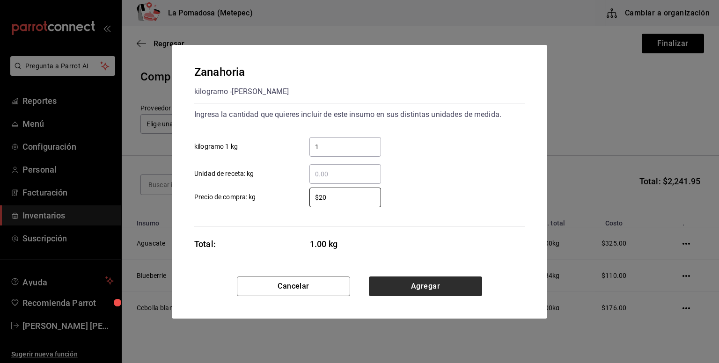
type input "$20"
click at [441, 285] on button "Agregar" at bounding box center [425, 287] width 113 height 20
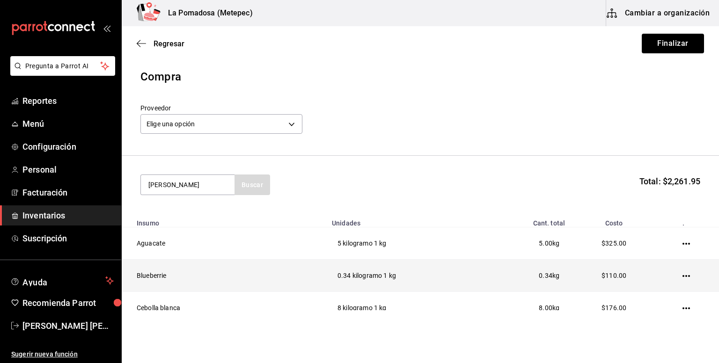
type input "[PERSON_NAME]"
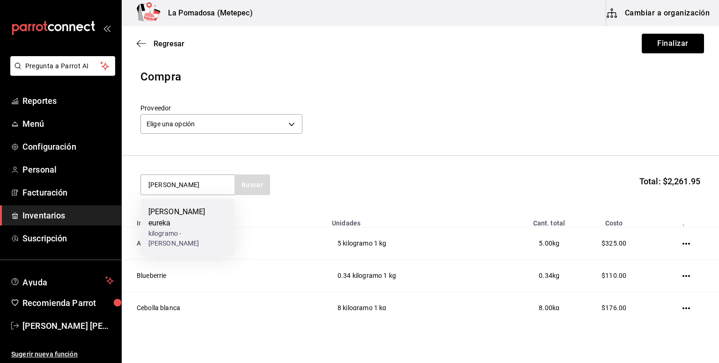
click at [199, 232] on div "kilogramo - [PERSON_NAME]" at bounding box center [187, 239] width 79 height 20
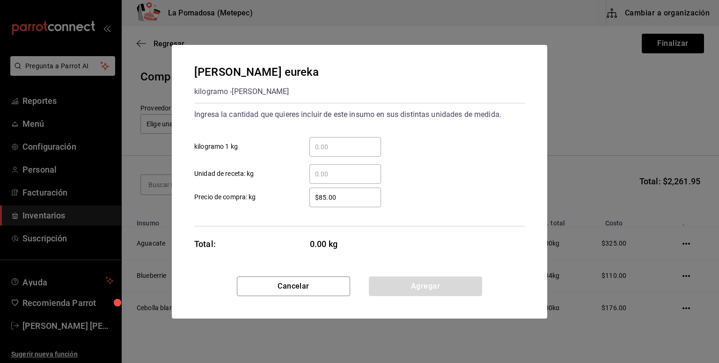
click at [343, 143] on input "​ kilogramo 1 kg" at bounding box center [346, 146] width 72 height 11
type input "1"
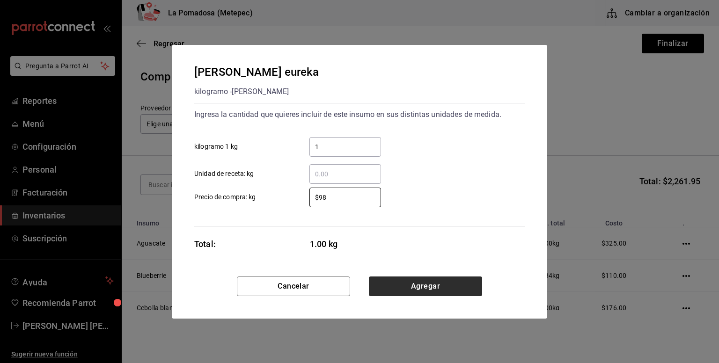
type input "$98"
click at [437, 289] on button "Agregar" at bounding box center [425, 287] width 113 height 20
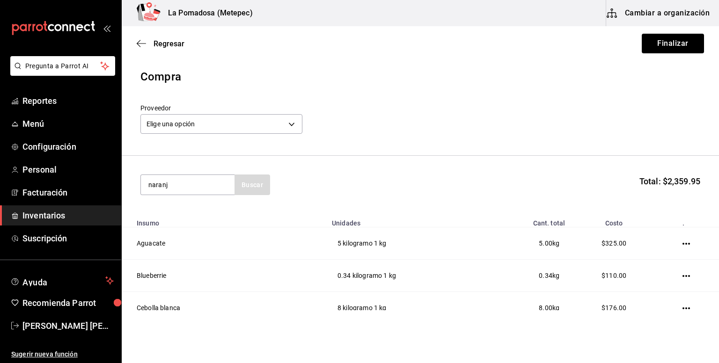
type input "naranj"
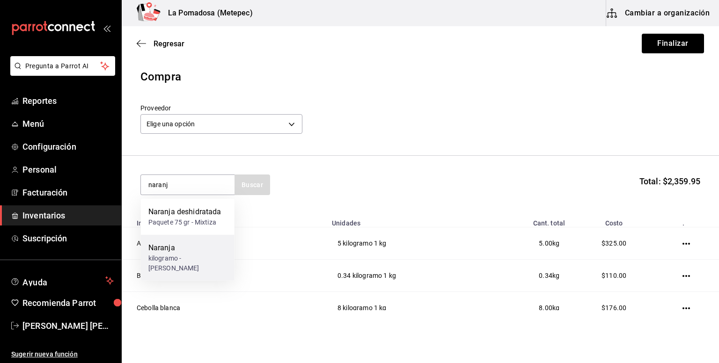
click at [211, 263] on div "kilogramo - [PERSON_NAME]" at bounding box center [187, 264] width 79 height 20
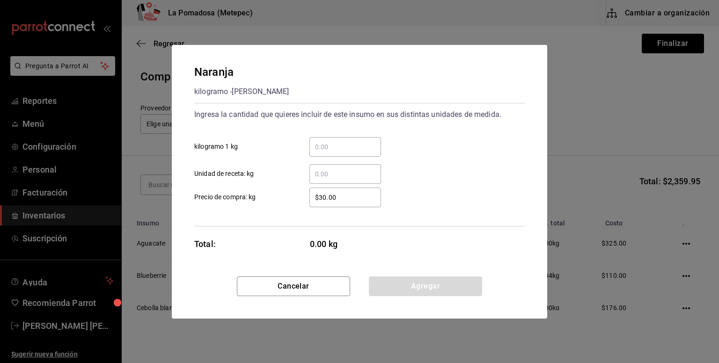
click at [334, 154] on div "​" at bounding box center [346, 147] width 72 height 20
click at [334, 153] on input "​ kilogramo 1 kg" at bounding box center [346, 146] width 72 height 11
type input "7"
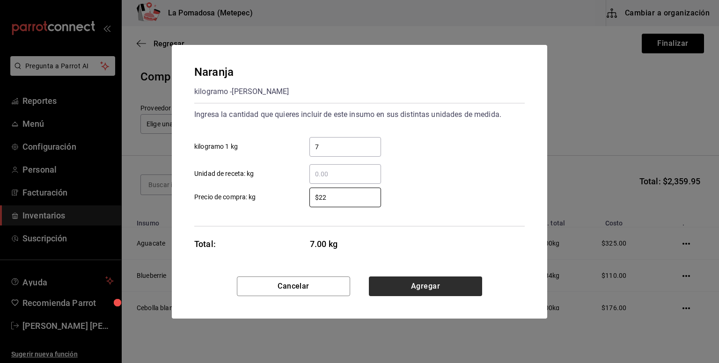
type input "$22"
click at [429, 280] on button "Agregar" at bounding box center [425, 287] width 113 height 20
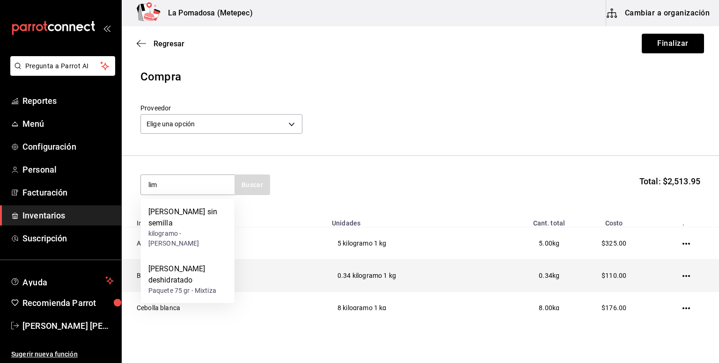
type input "lim"
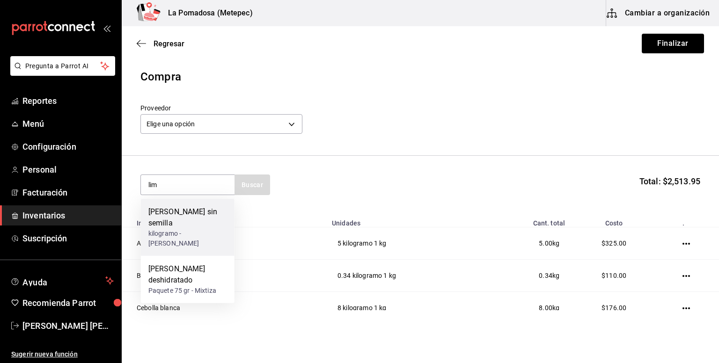
click at [215, 229] on div "kilogramo - [PERSON_NAME]" at bounding box center [187, 239] width 79 height 20
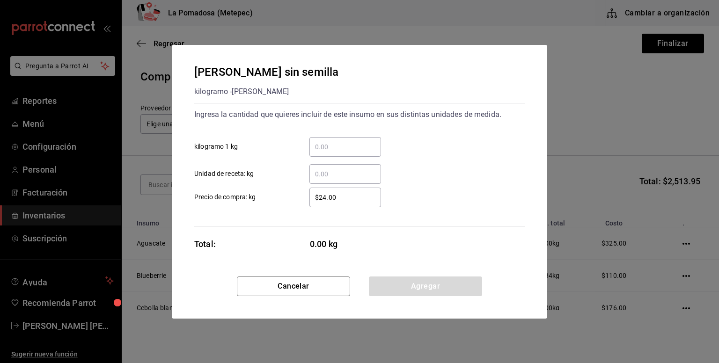
click at [333, 150] on input "​ kilogramo 1 kg" at bounding box center [346, 146] width 72 height 11
type input "5"
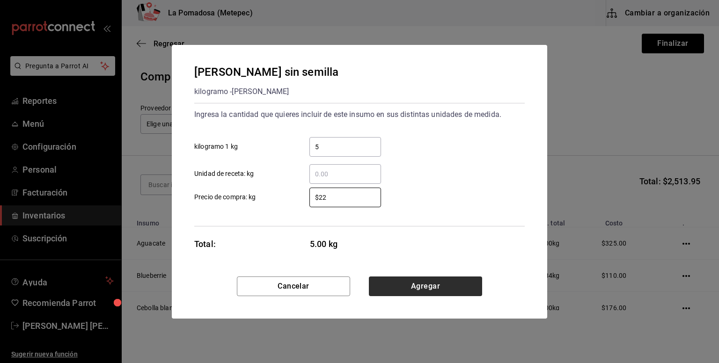
type input "$22"
click at [435, 287] on button "Agregar" at bounding box center [425, 287] width 113 height 20
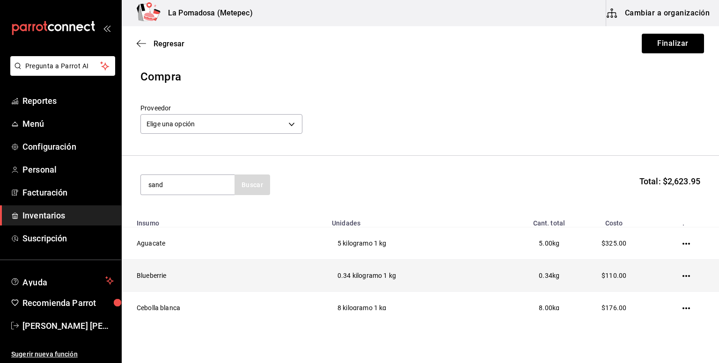
type input "sand"
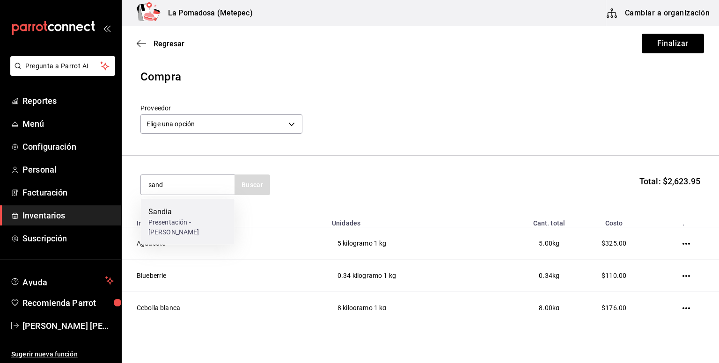
click at [207, 229] on div "Presentación - [PERSON_NAME]" at bounding box center [187, 228] width 79 height 20
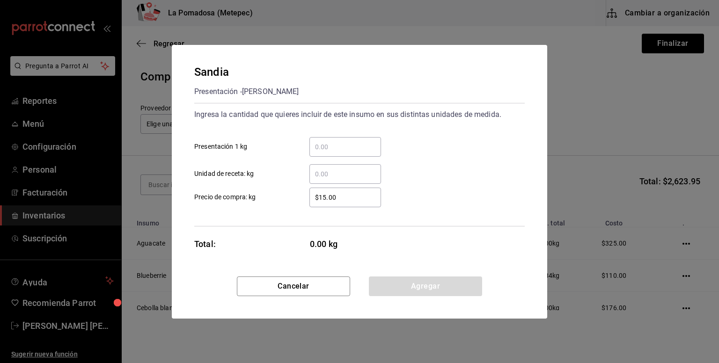
click at [337, 143] on input "​ Presentación 1 kg" at bounding box center [346, 146] width 72 height 11
type input "2.94"
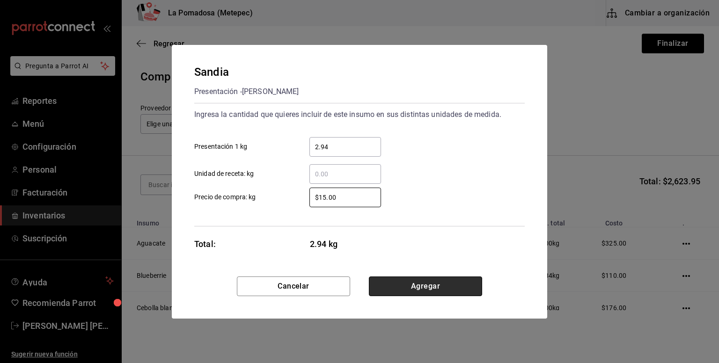
click at [442, 283] on button "Agregar" at bounding box center [425, 287] width 113 height 20
click at [442, 283] on td "0.34 kilogramo 1 kg" at bounding box center [405, 276] width 159 height 32
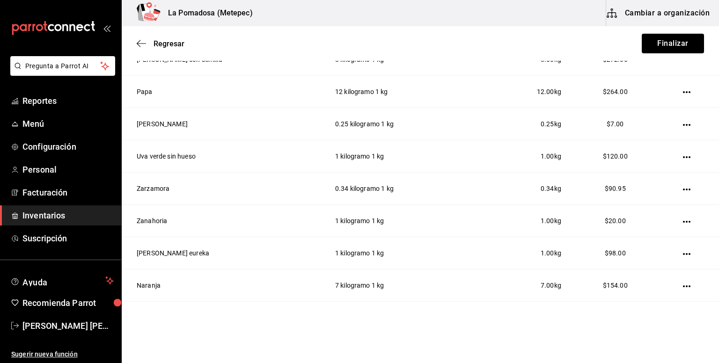
scroll to position [623, 0]
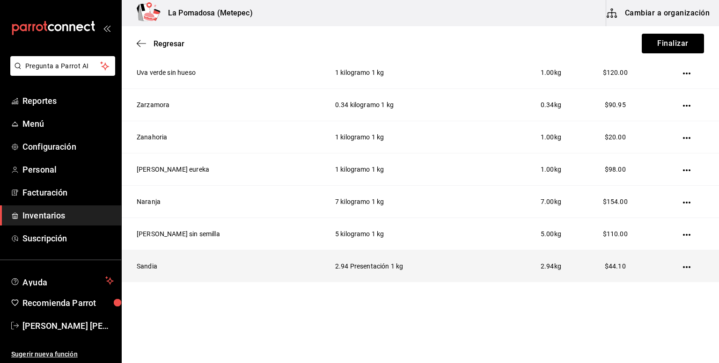
click at [683, 265] on icon "button" at bounding box center [686, 267] width 7 height 7
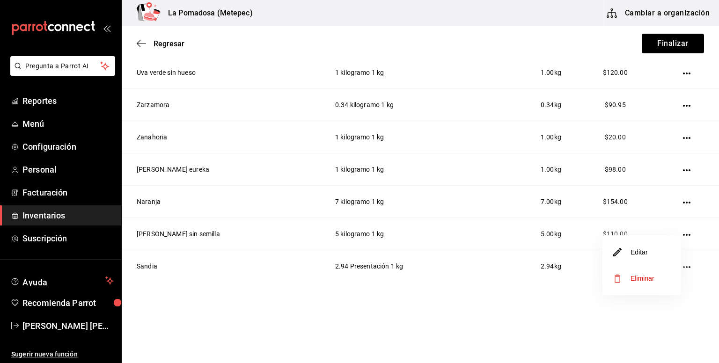
click at [652, 252] on li "Editar" at bounding box center [642, 252] width 79 height 26
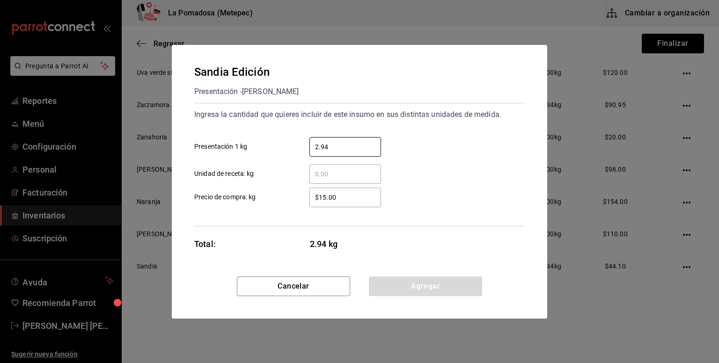
drag, startPoint x: 367, startPoint y: 152, endPoint x: 237, endPoint y: 147, distance: 129.4
click at [237, 147] on label "2.94 ​ Presentación 1 kg" at bounding box center [287, 147] width 187 height 20
type input "5.1"
click at [433, 288] on button "Agregar" at bounding box center [425, 287] width 113 height 20
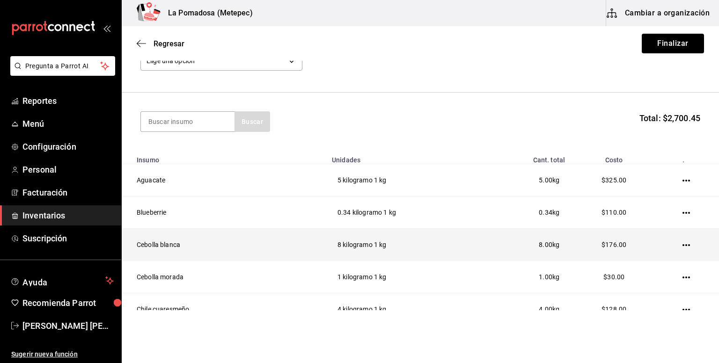
scroll to position [0, 0]
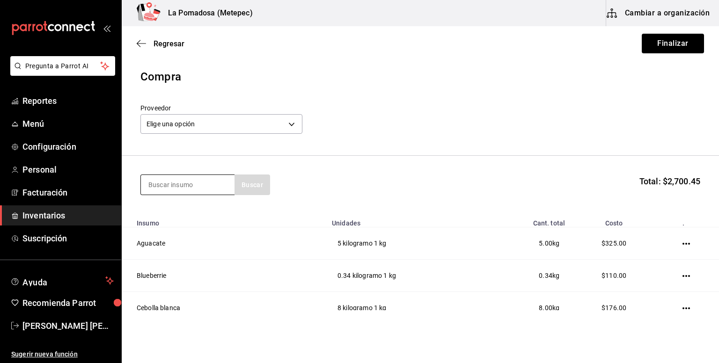
click at [217, 181] on input at bounding box center [188, 185] width 94 height 20
type input "pensa"
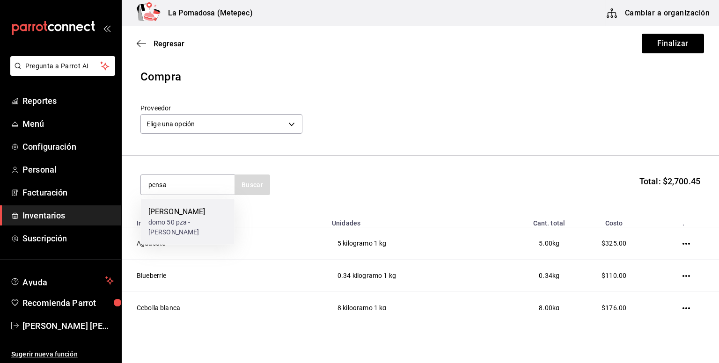
click at [189, 229] on div "domo 50 pza - [PERSON_NAME]" at bounding box center [187, 228] width 79 height 20
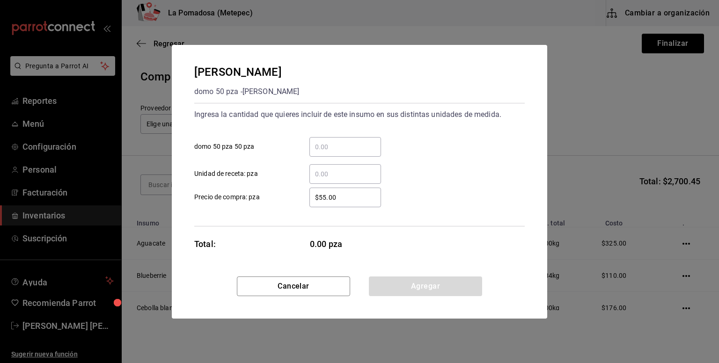
click at [356, 148] on input "​ domo 50 pza 50 pza" at bounding box center [346, 146] width 72 height 11
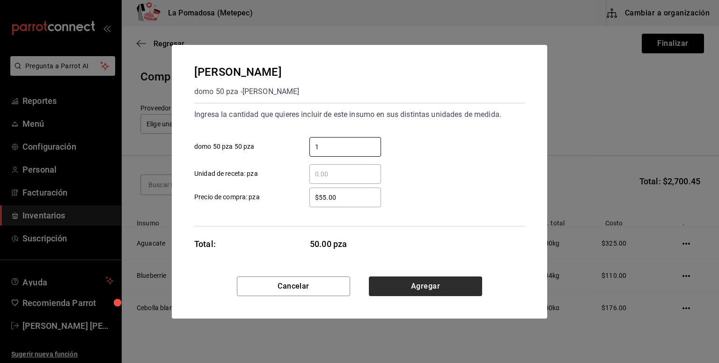
type input "1"
click at [404, 293] on button "Agregar" at bounding box center [425, 287] width 113 height 20
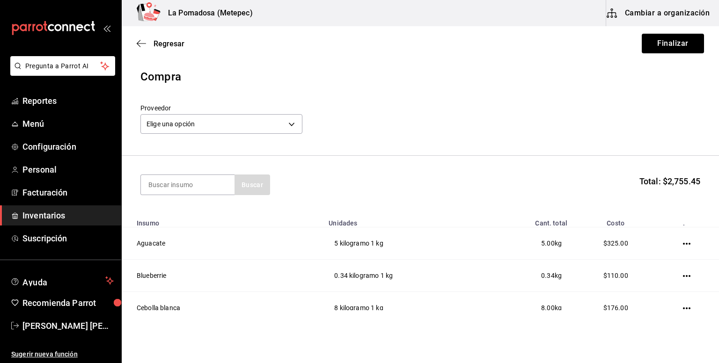
type input "s"
type input "[PERSON_NAME]"
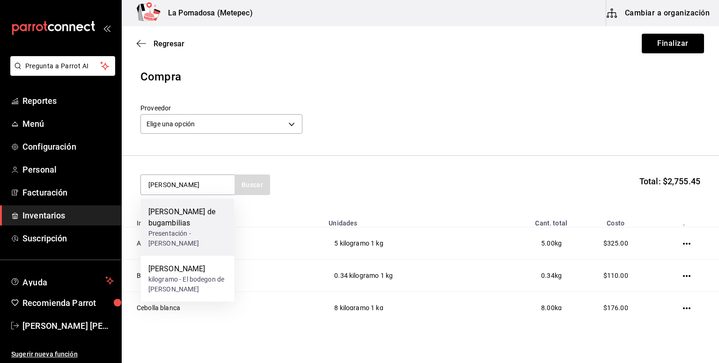
click at [198, 229] on div "Presentación - [PERSON_NAME]" at bounding box center [187, 239] width 79 height 20
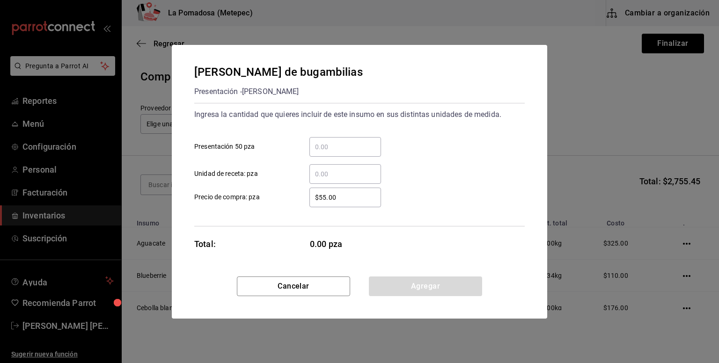
click at [333, 148] on input "​ Presentación 50 pza" at bounding box center [346, 146] width 72 height 11
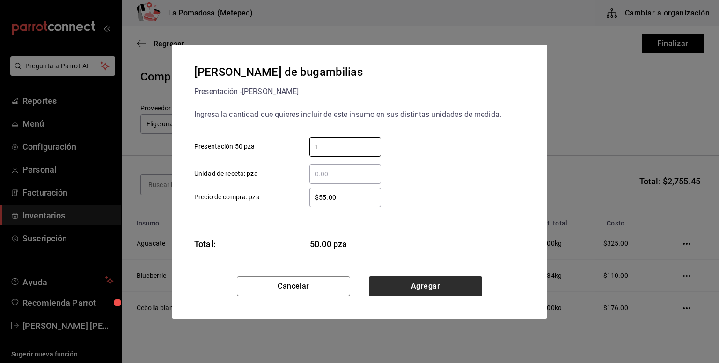
type input "1"
click at [412, 281] on button "Agregar" at bounding box center [425, 287] width 113 height 20
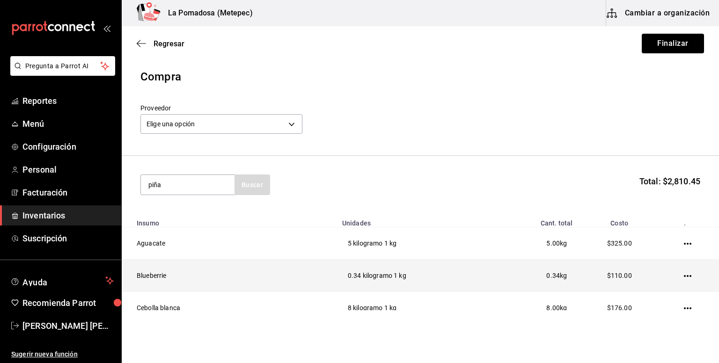
type input "piña"
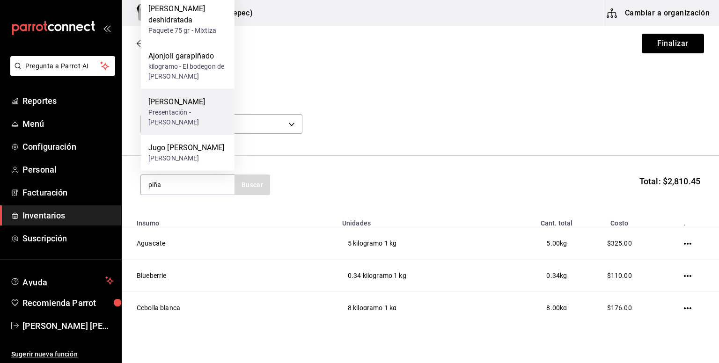
click at [179, 106] on div "[PERSON_NAME]" at bounding box center [187, 101] width 79 height 11
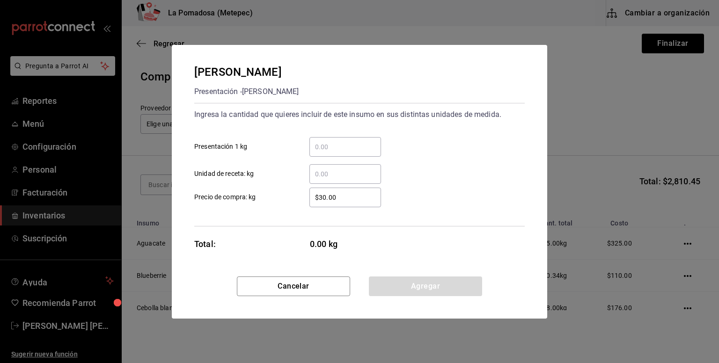
click at [339, 143] on input "​ Presentación 1 kg" at bounding box center [346, 146] width 72 height 11
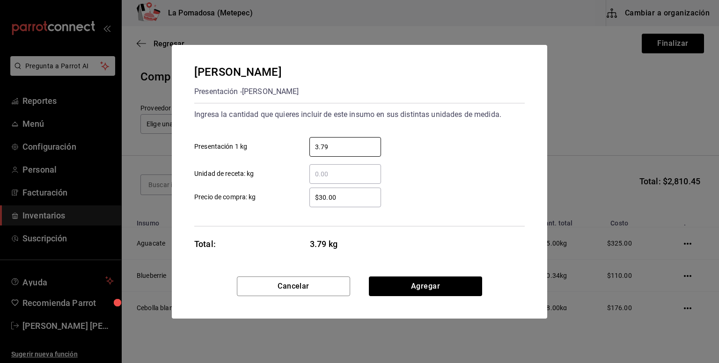
type input "3.79"
click at [343, 200] on input "$30.00" at bounding box center [346, 197] width 72 height 11
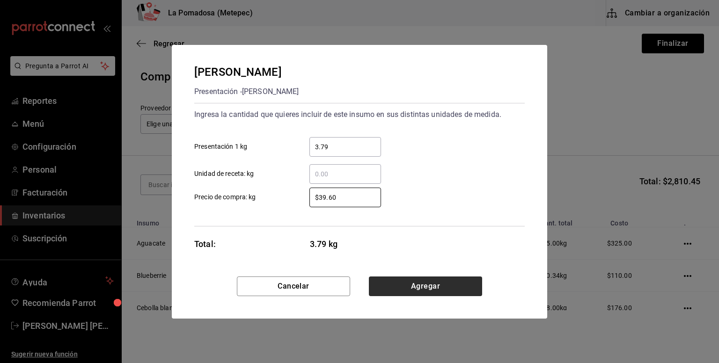
type input "$39.60"
click at [448, 289] on button "Agregar" at bounding box center [425, 287] width 113 height 20
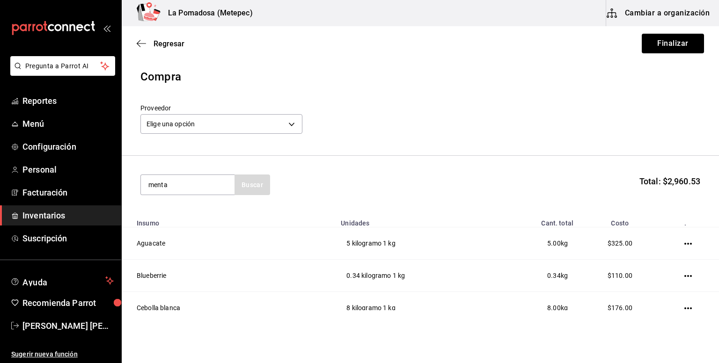
type input "menta"
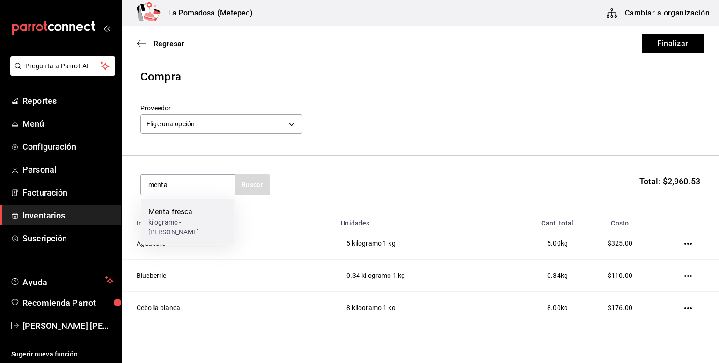
click at [205, 214] on div "Menta fresca" at bounding box center [187, 212] width 79 height 11
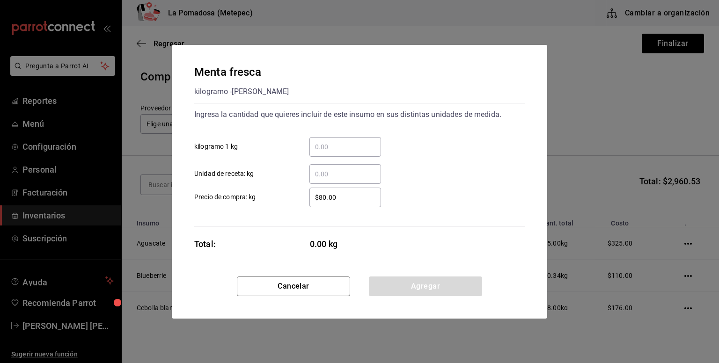
click at [352, 146] on input "​ kilogramo 1 kg" at bounding box center [346, 146] width 72 height 11
type input "0.2"
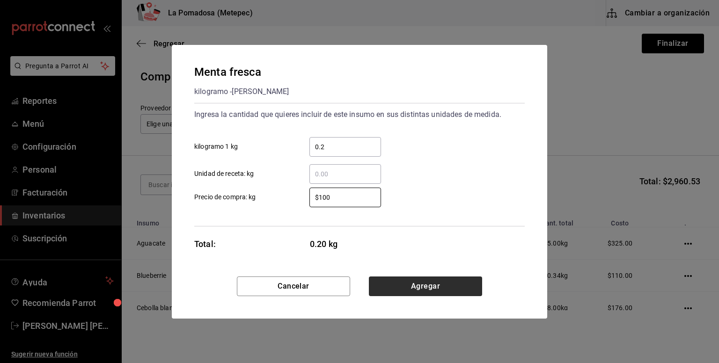
type input "$100"
click at [411, 283] on button "Agregar" at bounding box center [425, 287] width 113 height 20
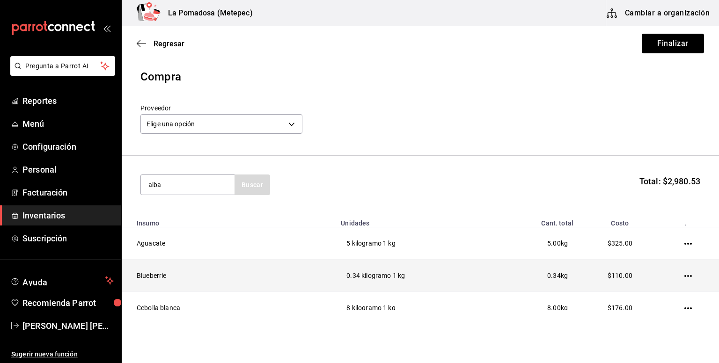
type input "alba"
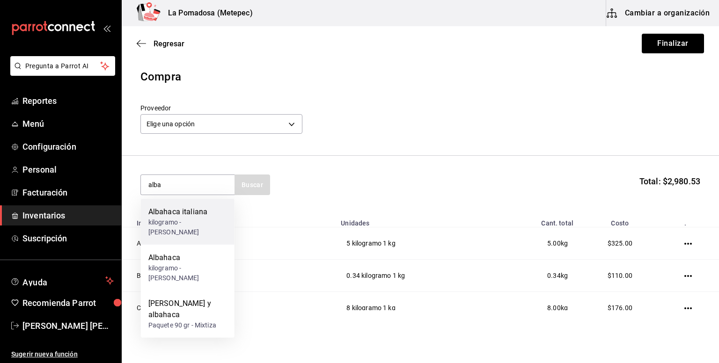
click at [198, 226] on div "kilogramo - [PERSON_NAME]" at bounding box center [187, 228] width 79 height 20
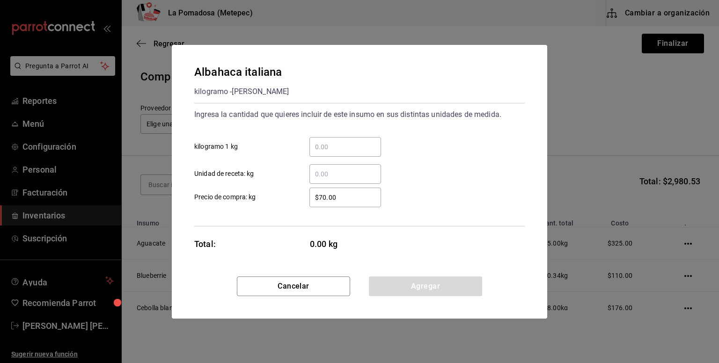
click at [359, 149] on input "​ kilogramo 1 kg" at bounding box center [346, 146] width 72 height 11
type input "2"
type input "0.2"
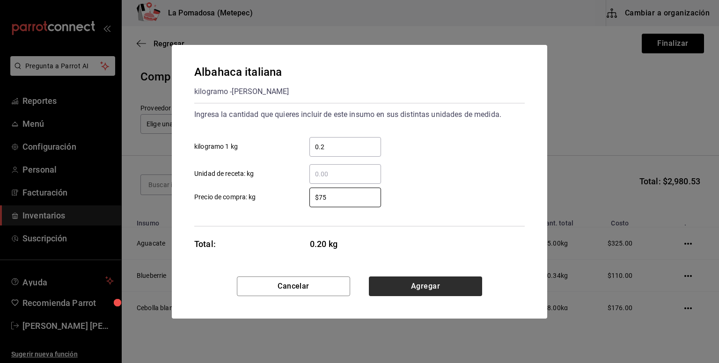
type input "$75"
click at [436, 289] on button "Agregar" at bounding box center [425, 287] width 113 height 20
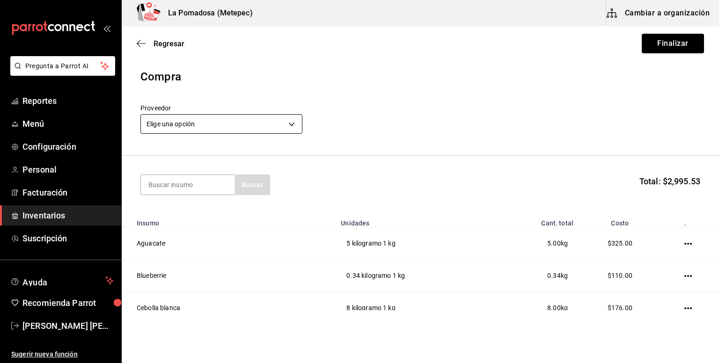
click at [223, 129] on body "Pregunta a Parrot AI Reportes Menú Configuración Personal Facturación Inventari…" at bounding box center [359, 155] width 719 height 311
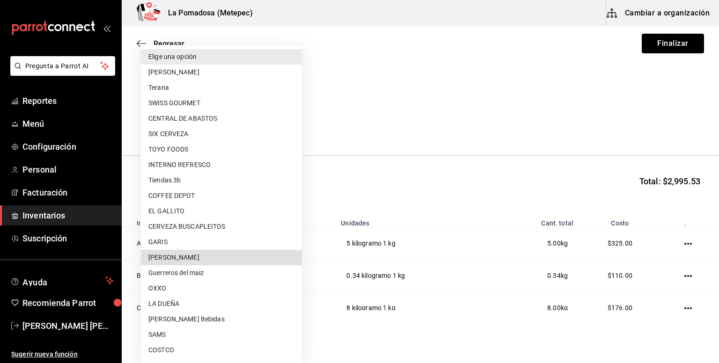
type input "6c492369-3d97-4dc6-8725-324b42cc5a02"
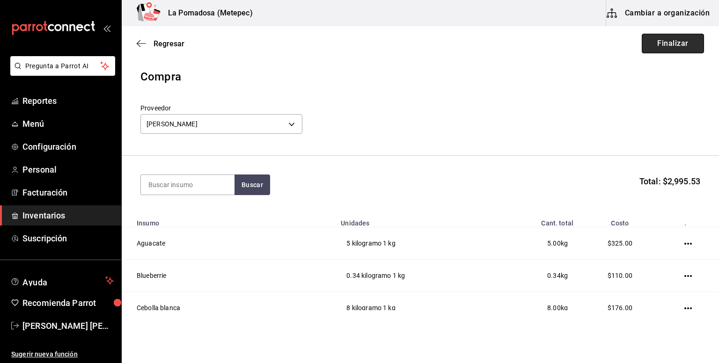
click at [663, 41] on button "Finalizar" at bounding box center [673, 44] width 62 height 20
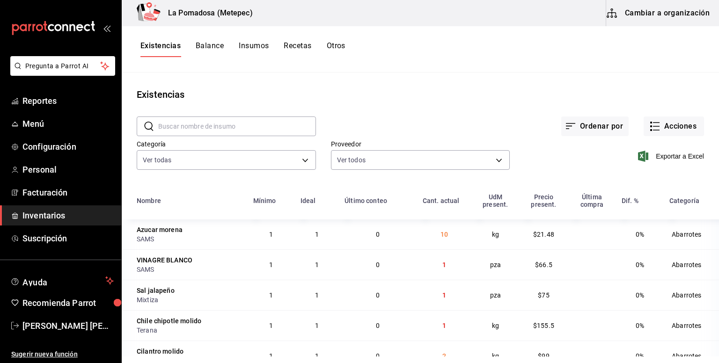
click at [522, 249] on td "$21.48" at bounding box center [544, 235] width 48 height 30
click at [444, 133] on div "Proveedor Ver todos" at bounding box center [413, 149] width 194 height 48
click at [427, 115] on div "Ordenar por Acciones" at bounding box center [510, 119] width 388 height 35
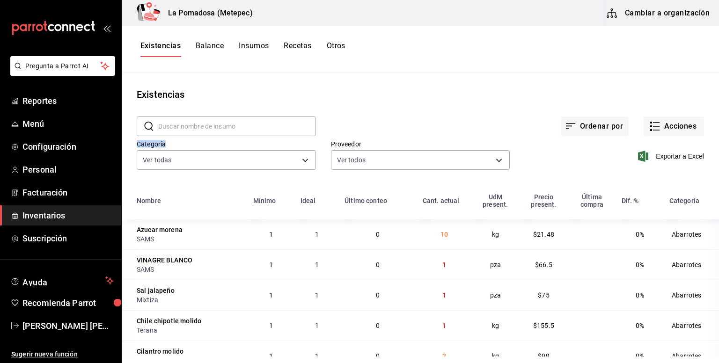
click at [427, 115] on div "Ordenar por Acciones" at bounding box center [510, 119] width 388 height 35
click at [389, 75] on main "Existencias ​ ​ Ordenar por Acciones Categoría Ver todas da665286-eb96-4e6f-8fd…" at bounding box center [421, 215] width 598 height 284
click at [562, 118] on button "Ordenar por" at bounding box center [595, 127] width 67 height 20
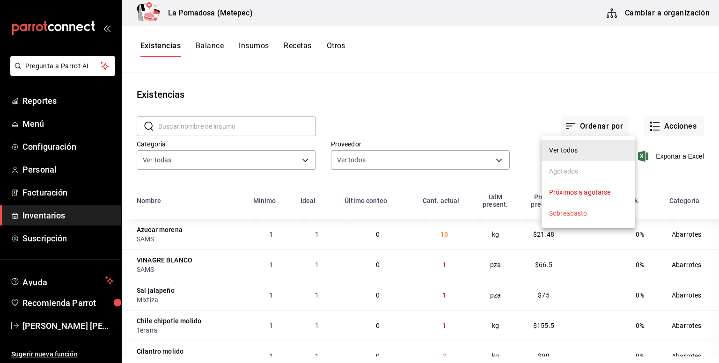
click at [544, 71] on div at bounding box center [359, 181] width 719 height 363
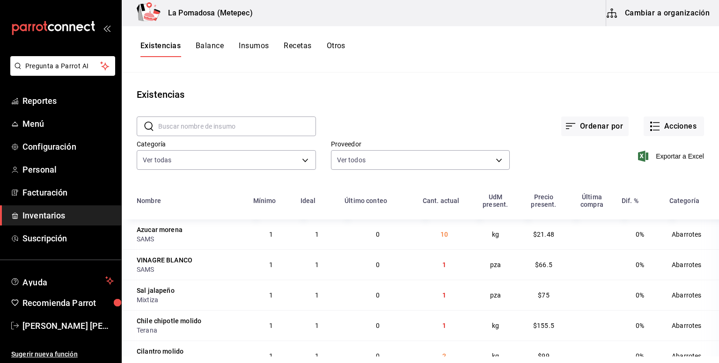
click at [544, 71] on div at bounding box center [359, 181] width 719 height 363
click at [531, 70] on div "Existencias Balance Insumos Recetas Otros" at bounding box center [421, 49] width 598 height 46
click at [662, 126] on button "Acciones" at bounding box center [674, 127] width 60 height 20
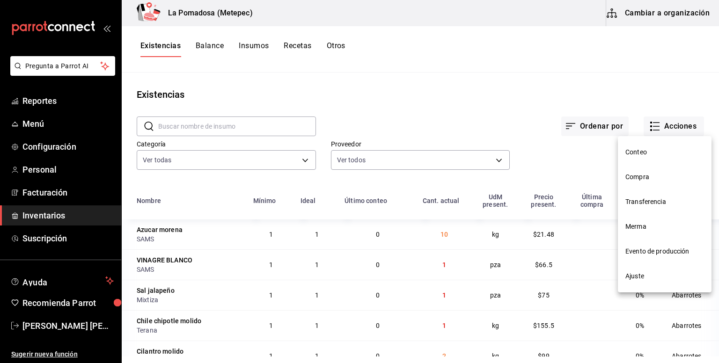
click at [634, 173] on span "Compra" at bounding box center [665, 177] width 79 height 10
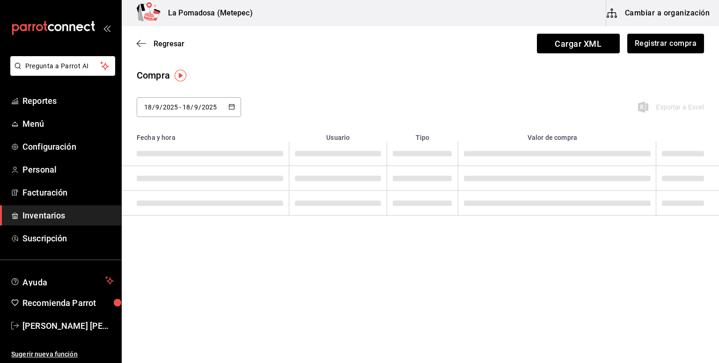
click at [482, 108] on div "[DATE] [DATE] - [DATE] [DATE] Exportar a Excel" at bounding box center [421, 112] width 598 height 31
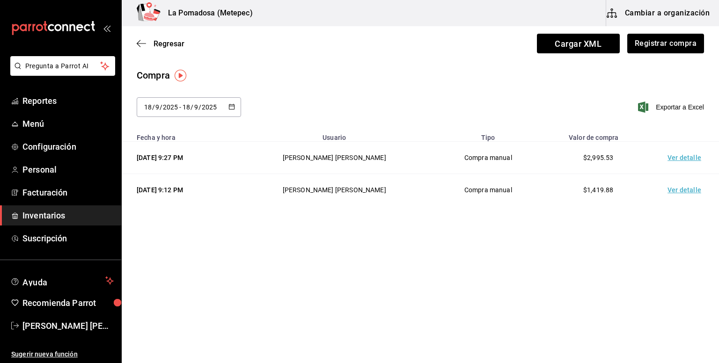
click at [470, 75] on div "Compra" at bounding box center [421, 75] width 568 height 14
click at [657, 48] on button "Registrar compra" at bounding box center [666, 44] width 78 height 20
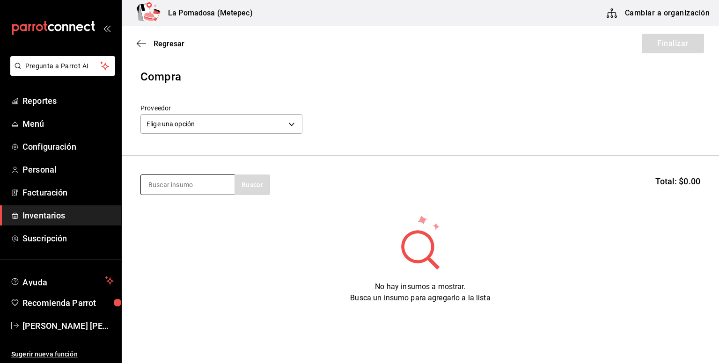
click at [204, 183] on input at bounding box center [188, 185] width 94 height 20
type input "totopo"
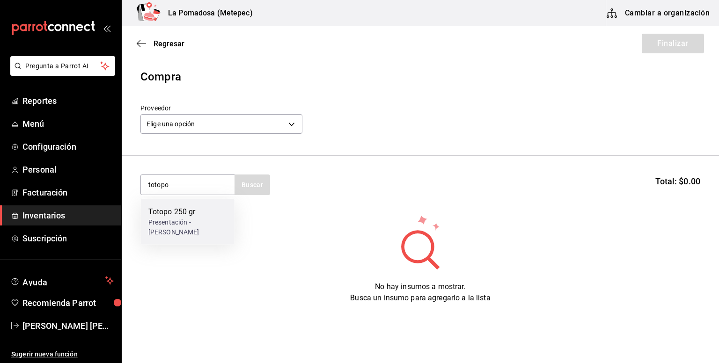
click at [178, 217] on div "Totopo 250 gr" at bounding box center [187, 212] width 79 height 11
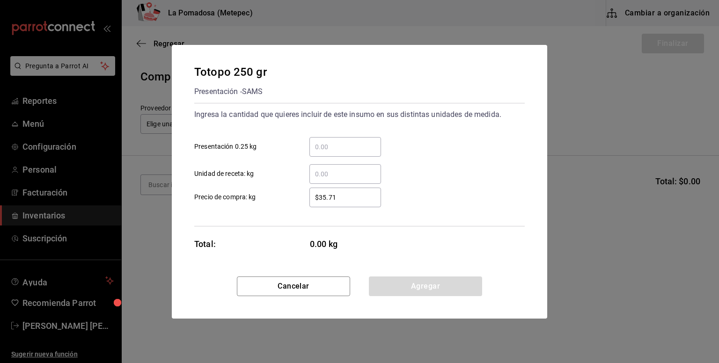
click at [333, 145] on input "​ Presentación 0.25 kg" at bounding box center [346, 146] width 72 height 11
type input "14"
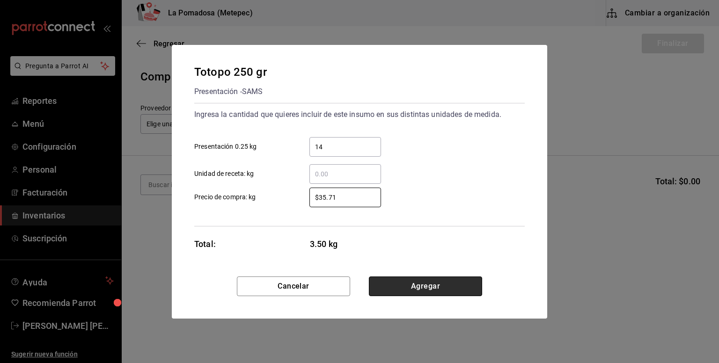
click at [465, 291] on button "Agregar" at bounding box center [425, 287] width 113 height 20
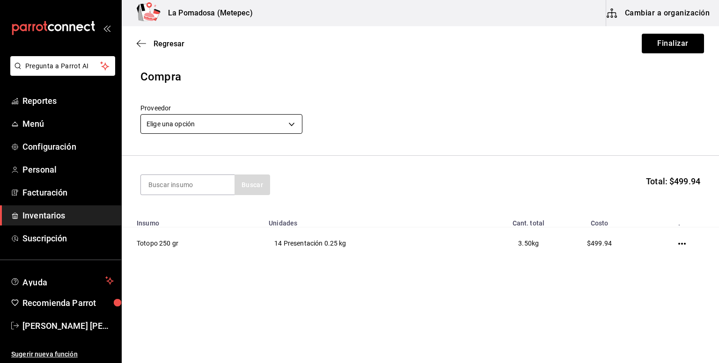
click at [275, 124] on body "Pregunta a Parrot AI Reportes Menú Configuración Personal Facturación Inventari…" at bounding box center [359, 155] width 719 height 311
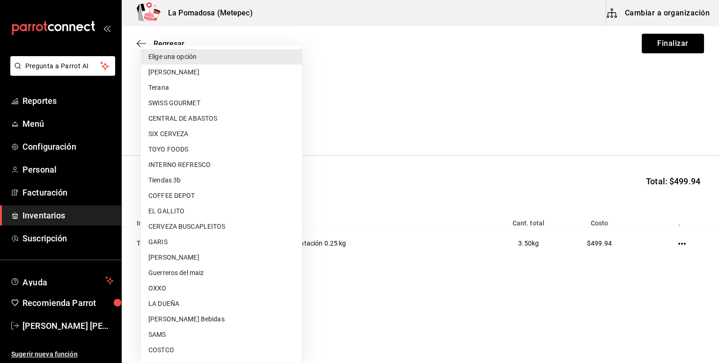
click at [211, 237] on li "GARIS" at bounding box center [221, 242] width 161 height 15
type input "a94b9b64-e833-4bbc-ad5b-82780096dbf6"
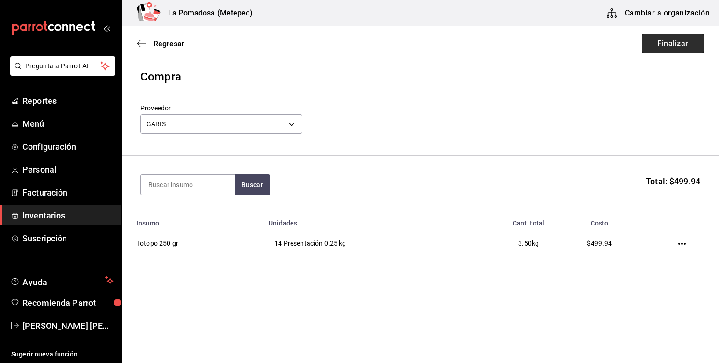
click at [663, 44] on button "Finalizar" at bounding box center [673, 44] width 62 height 20
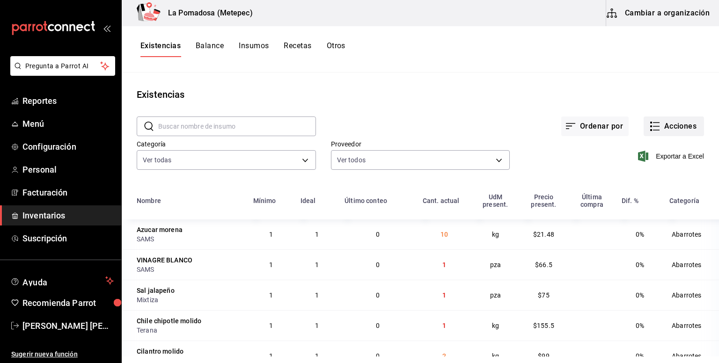
click at [667, 123] on button "Acciones" at bounding box center [674, 127] width 60 height 20
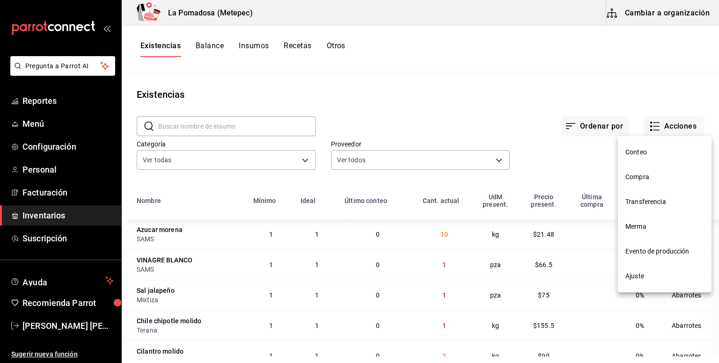
click at [641, 178] on span "Compra" at bounding box center [665, 177] width 79 height 10
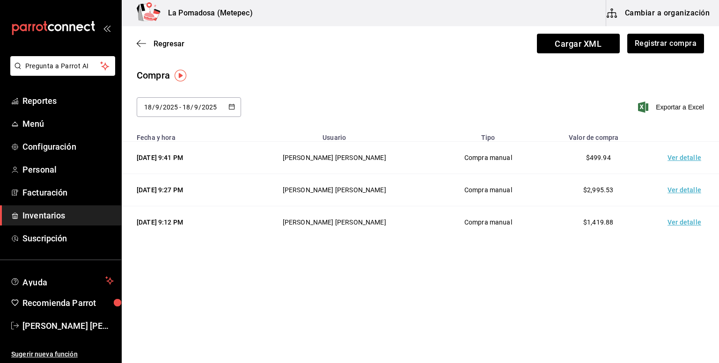
click at [620, 68] on div "Compra" at bounding box center [421, 75] width 568 height 14
click at [654, 49] on button "Registrar compra" at bounding box center [666, 44] width 78 height 20
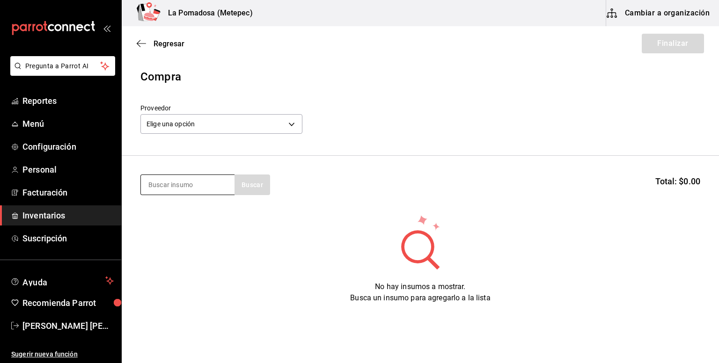
click at [206, 178] on input at bounding box center [188, 185] width 94 height 20
click at [185, 180] on input at bounding box center [188, 185] width 94 height 20
click at [192, 185] on input at bounding box center [188, 185] width 94 height 20
